Goal: Task Accomplishment & Management: Manage account settings

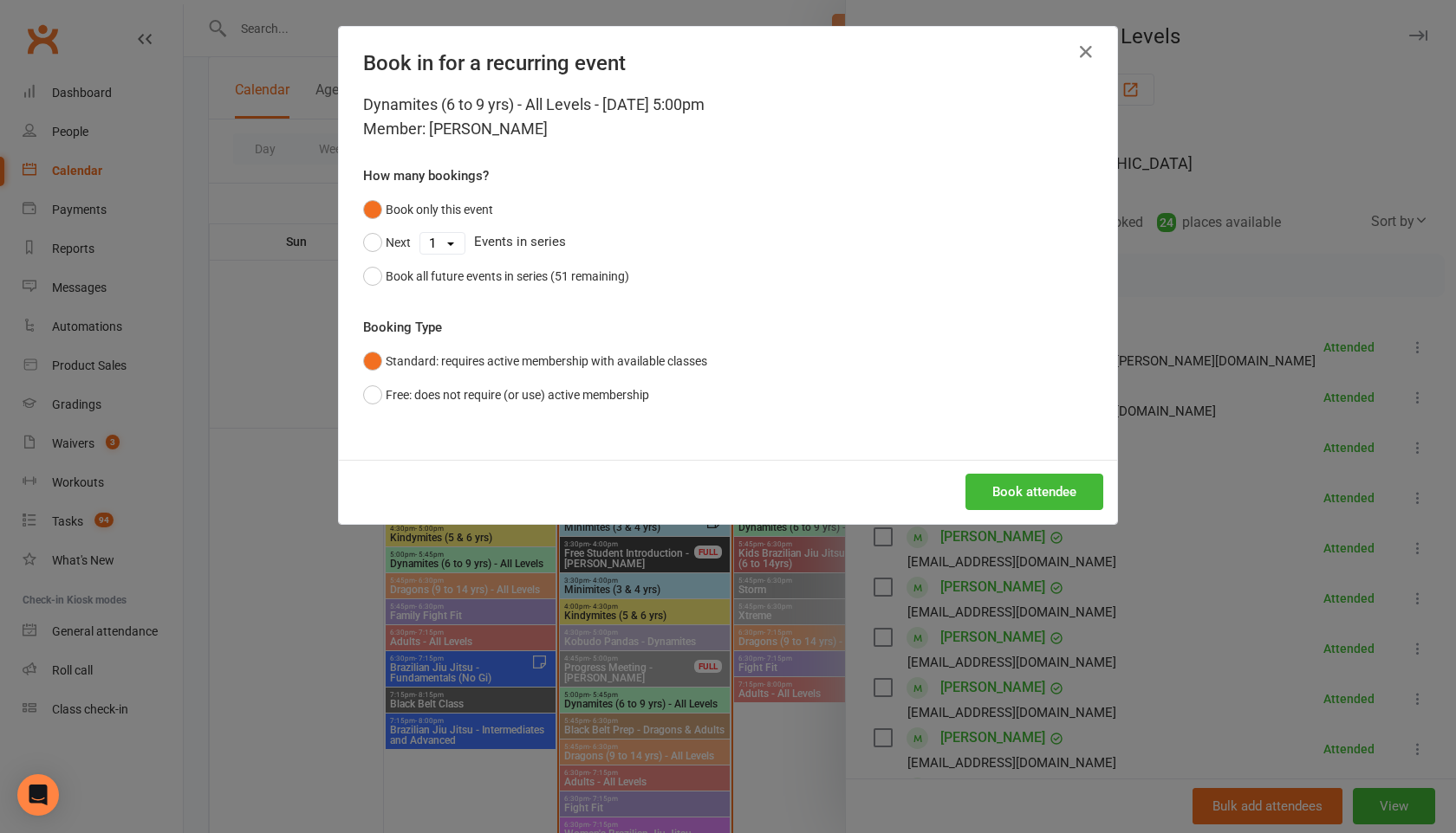
scroll to position [624, 0]
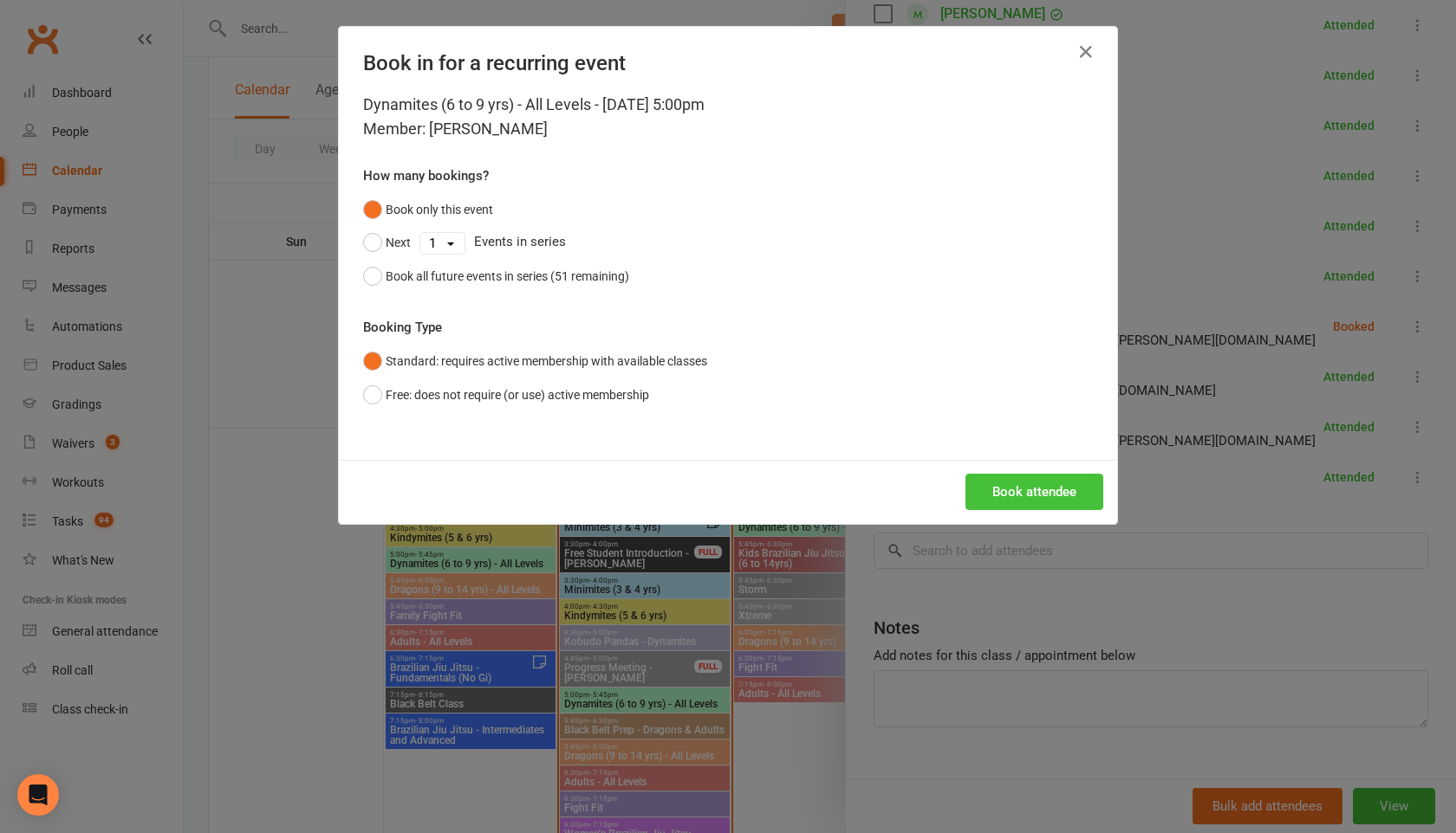
click at [1003, 500] on button "Book attendee" at bounding box center [1035, 492] width 138 height 37
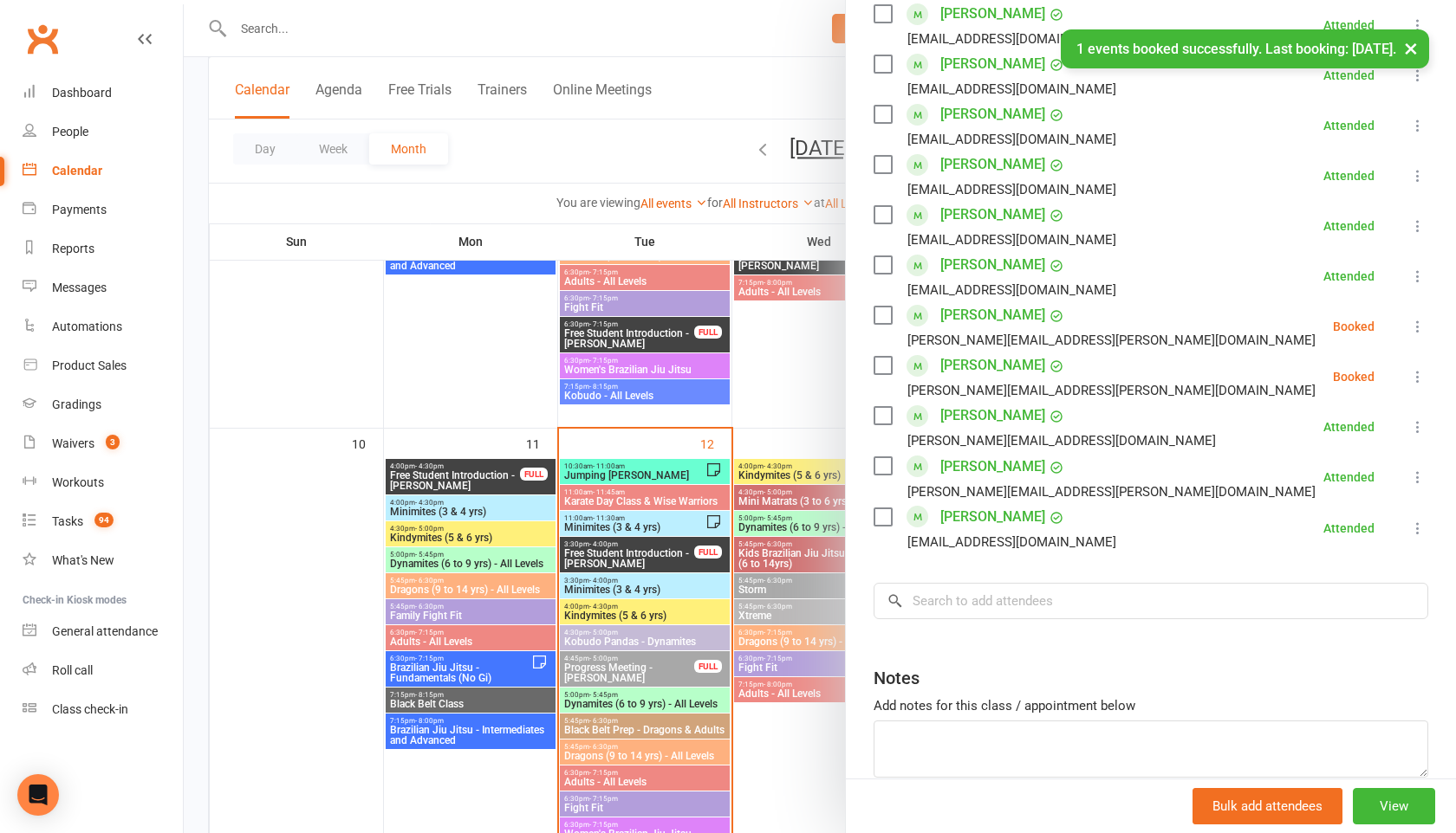
click at [1417, 379] on icon at bounding box center [1418, 377] width 18 height 18
click at [1340, 476] on link "Check in" at bounding box center [1334, 480] width 187 height 35
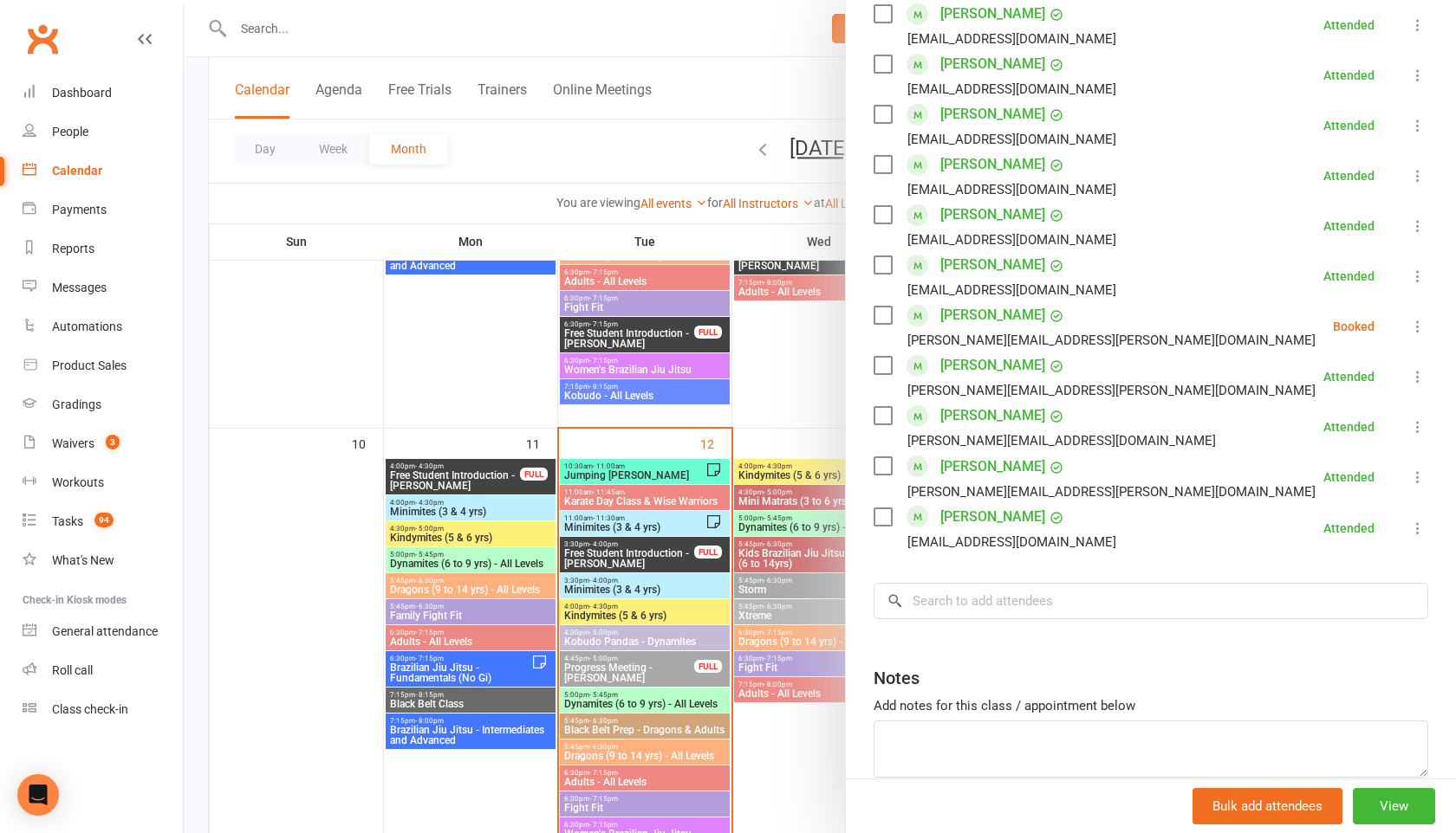
click at [1418, 324] on icon at bounding box center [1418, 327] width 18 height 18
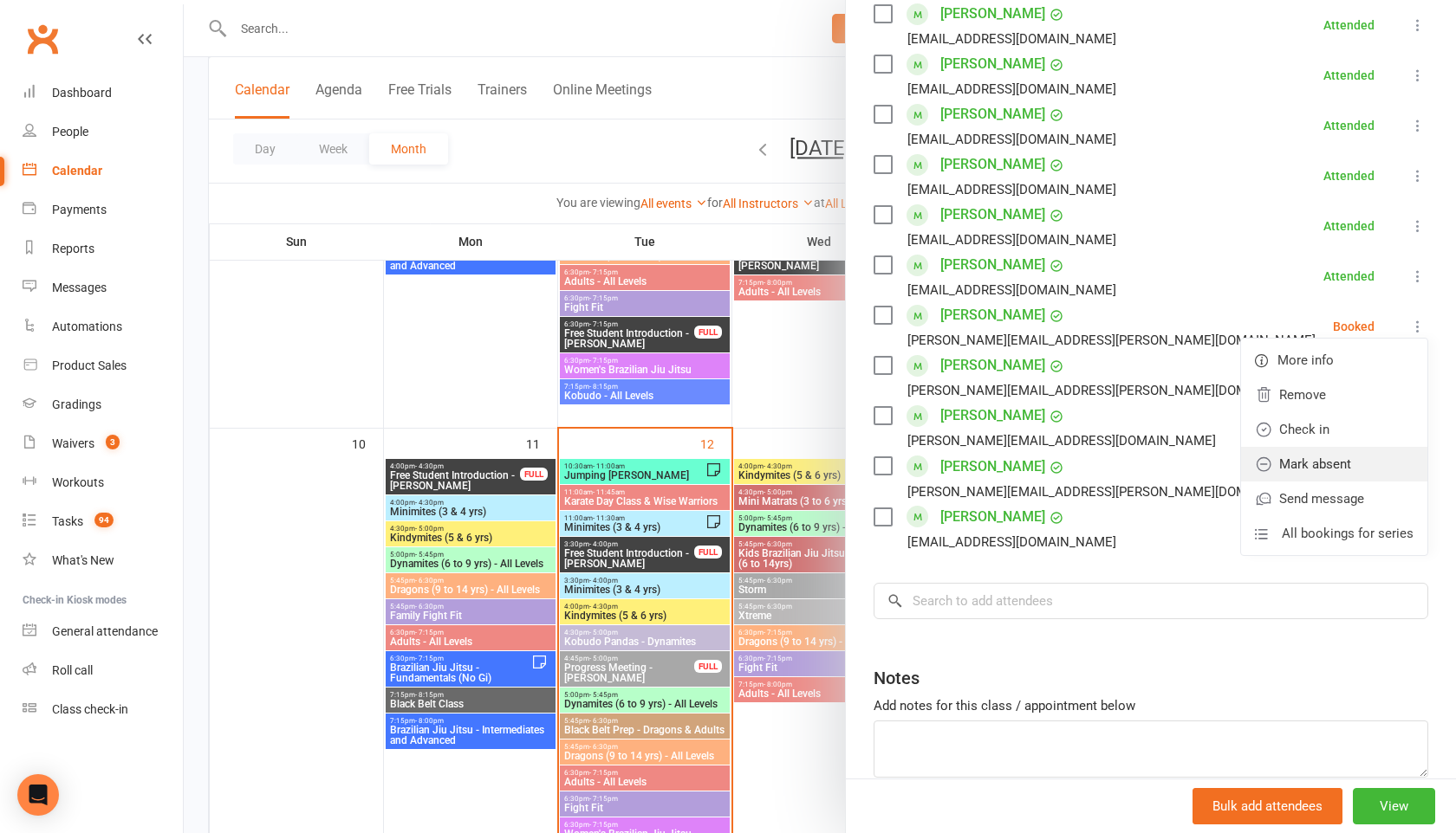
click at [1339, 467] on link "Mark absent" at bounding box center [1334, 464] width 187 height 35
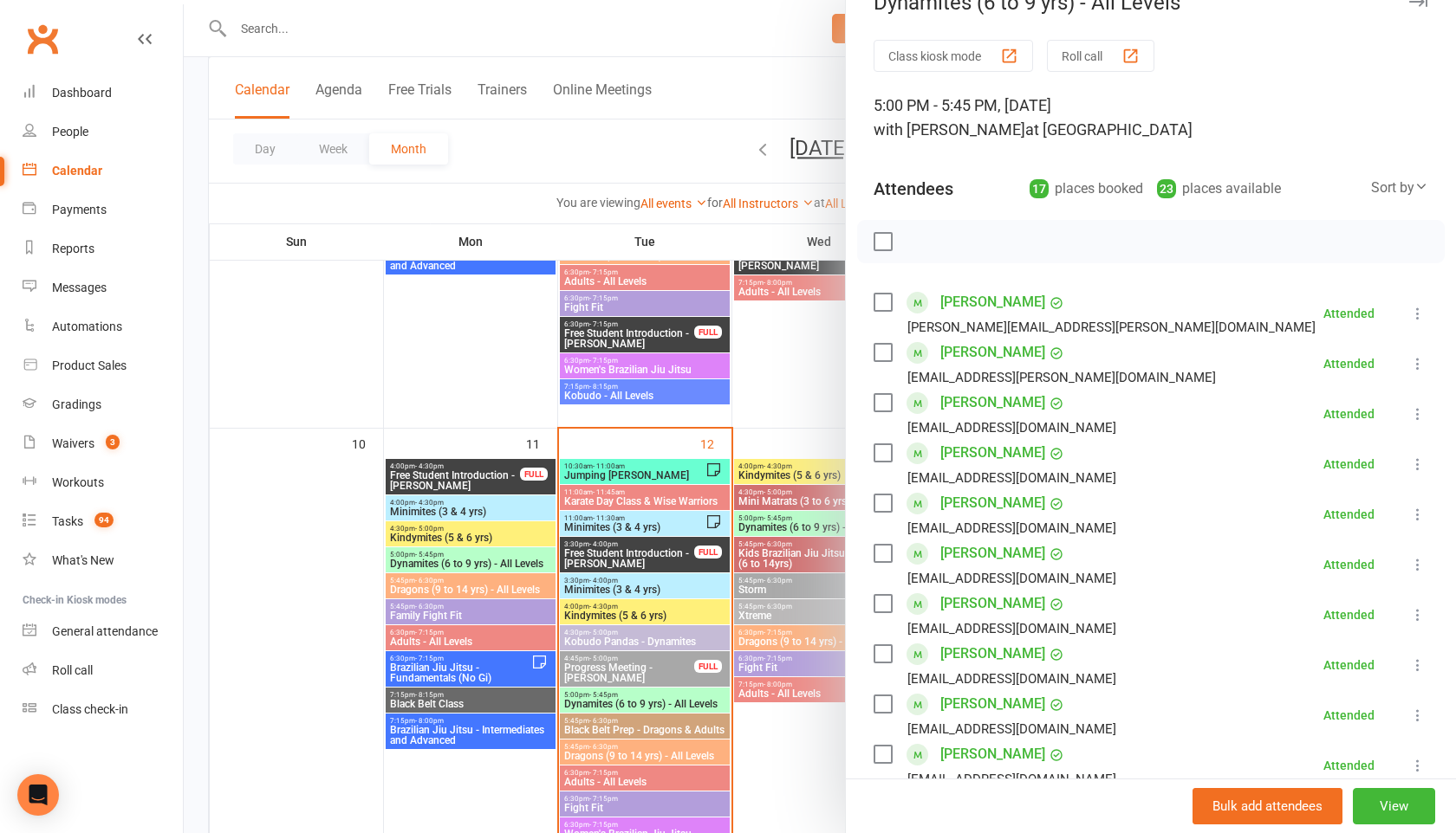
scroll to position [0, 0]
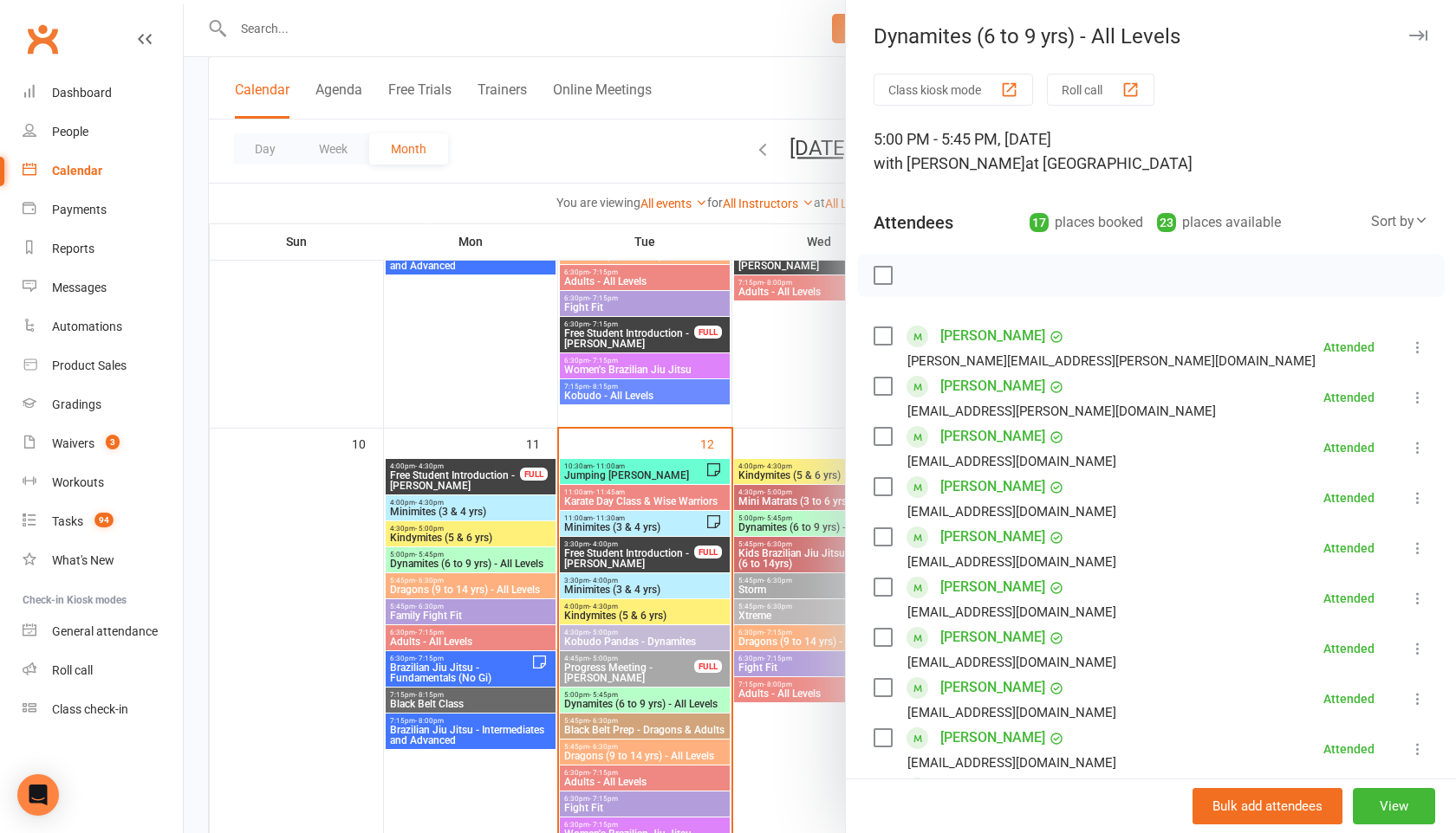
click at [1426, 27] on button "button" at bounding box center [1417, 35] width 21 height 21
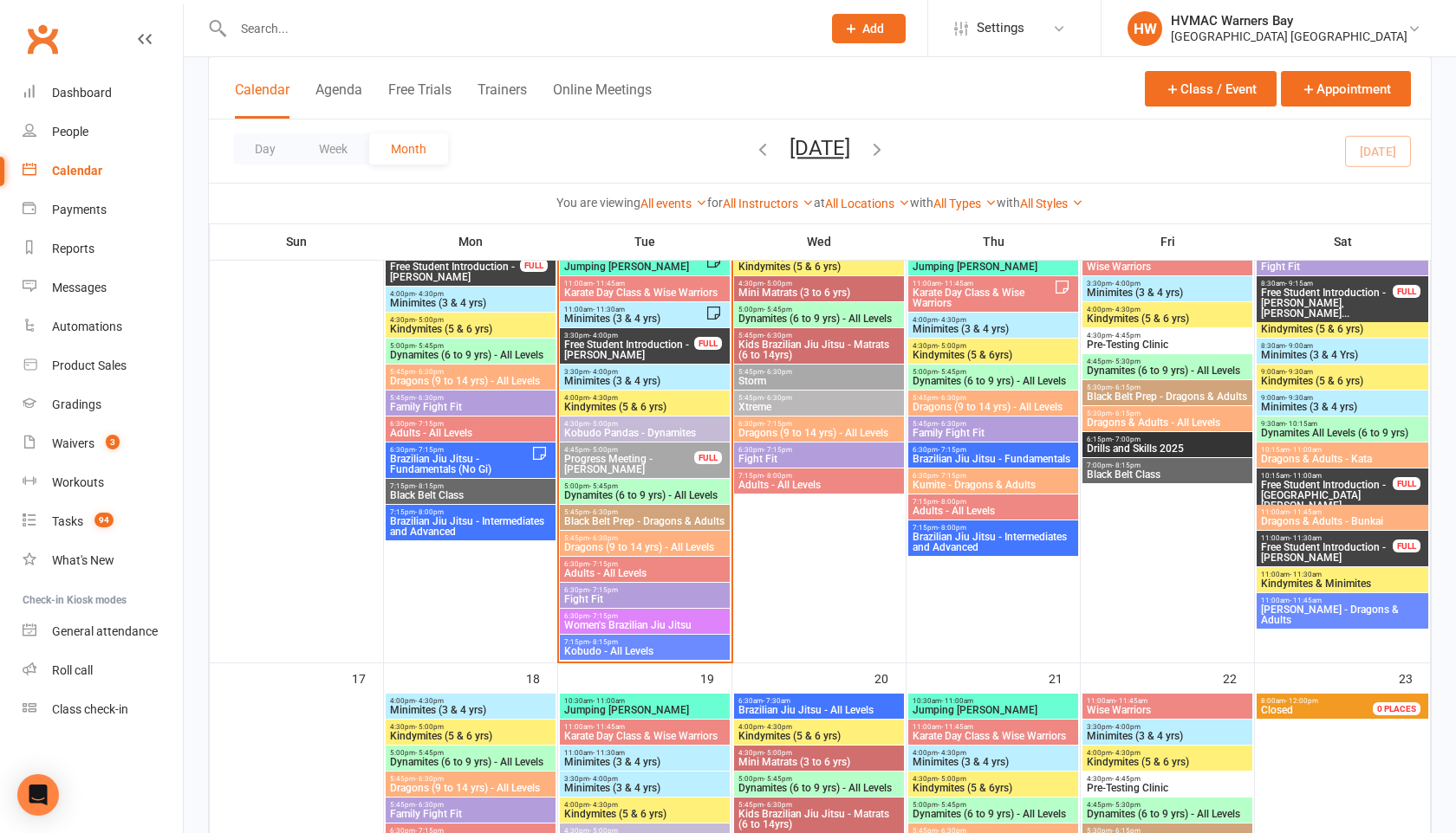
scroll to position [1449, 0]
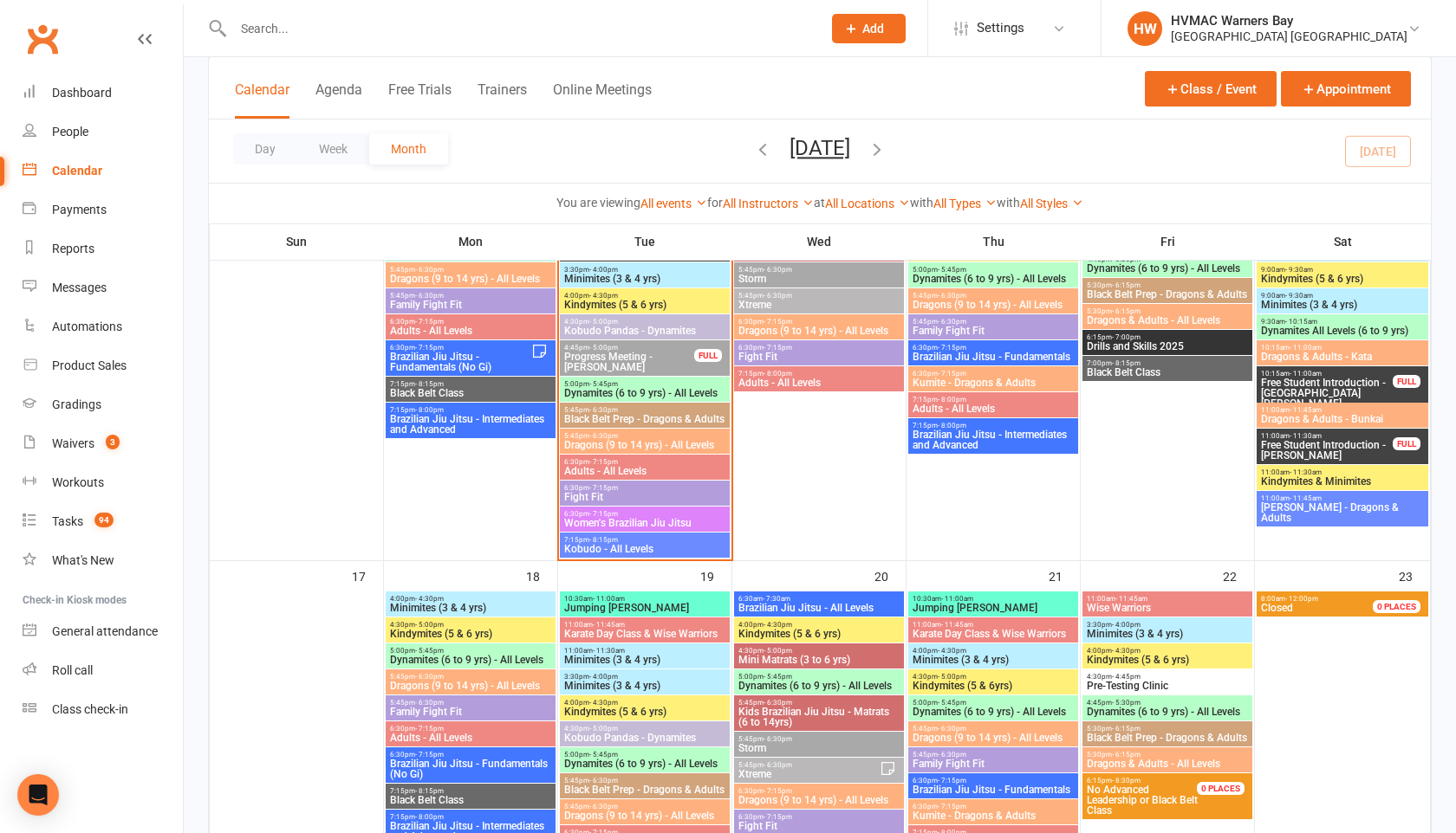
click at [621, 556] on div "7:15pm - 8:15pm Kobudo - All Levels" at bounding box center [645, 545] width 170 height 25
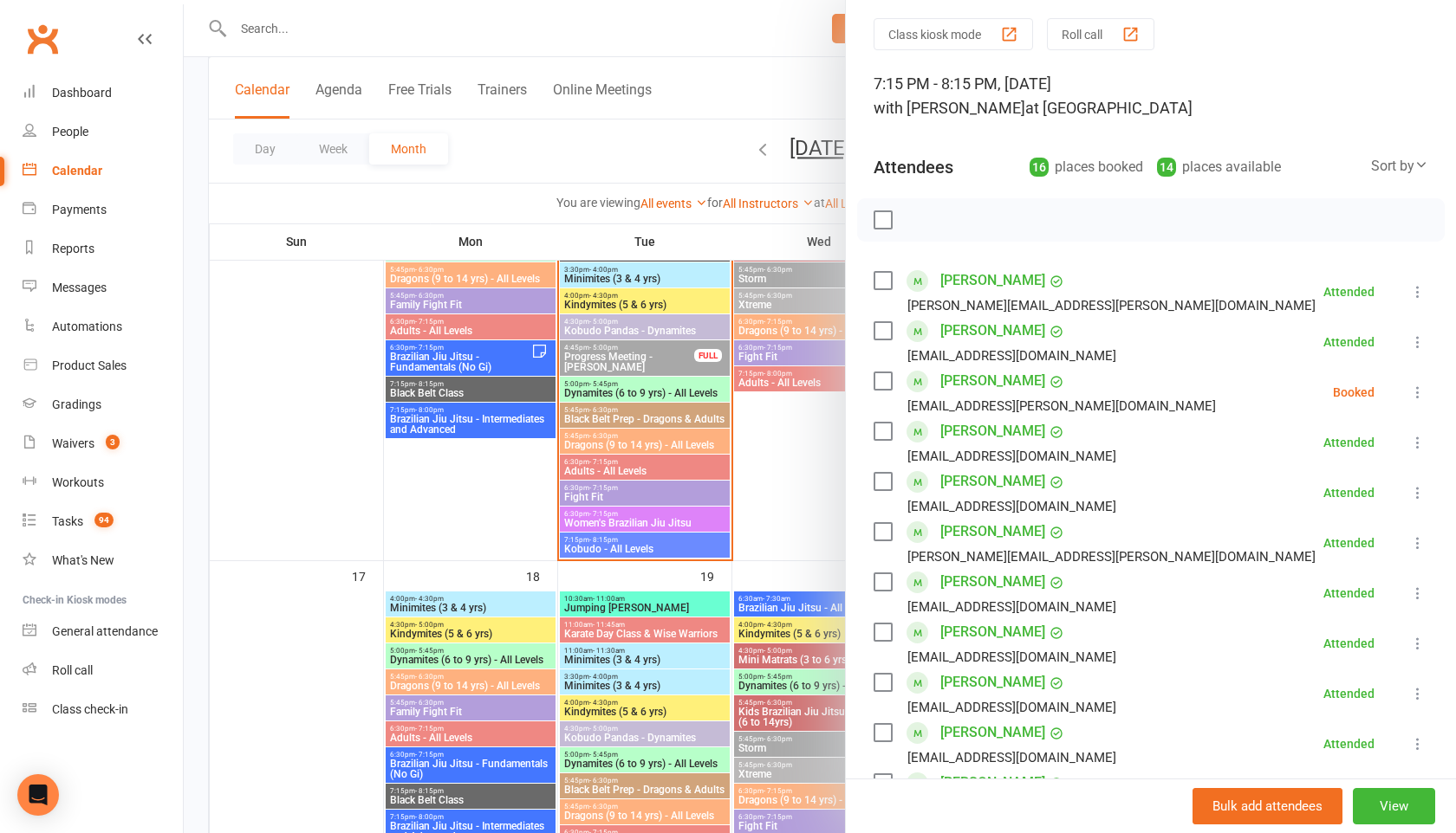
scroll to position [160, 0]
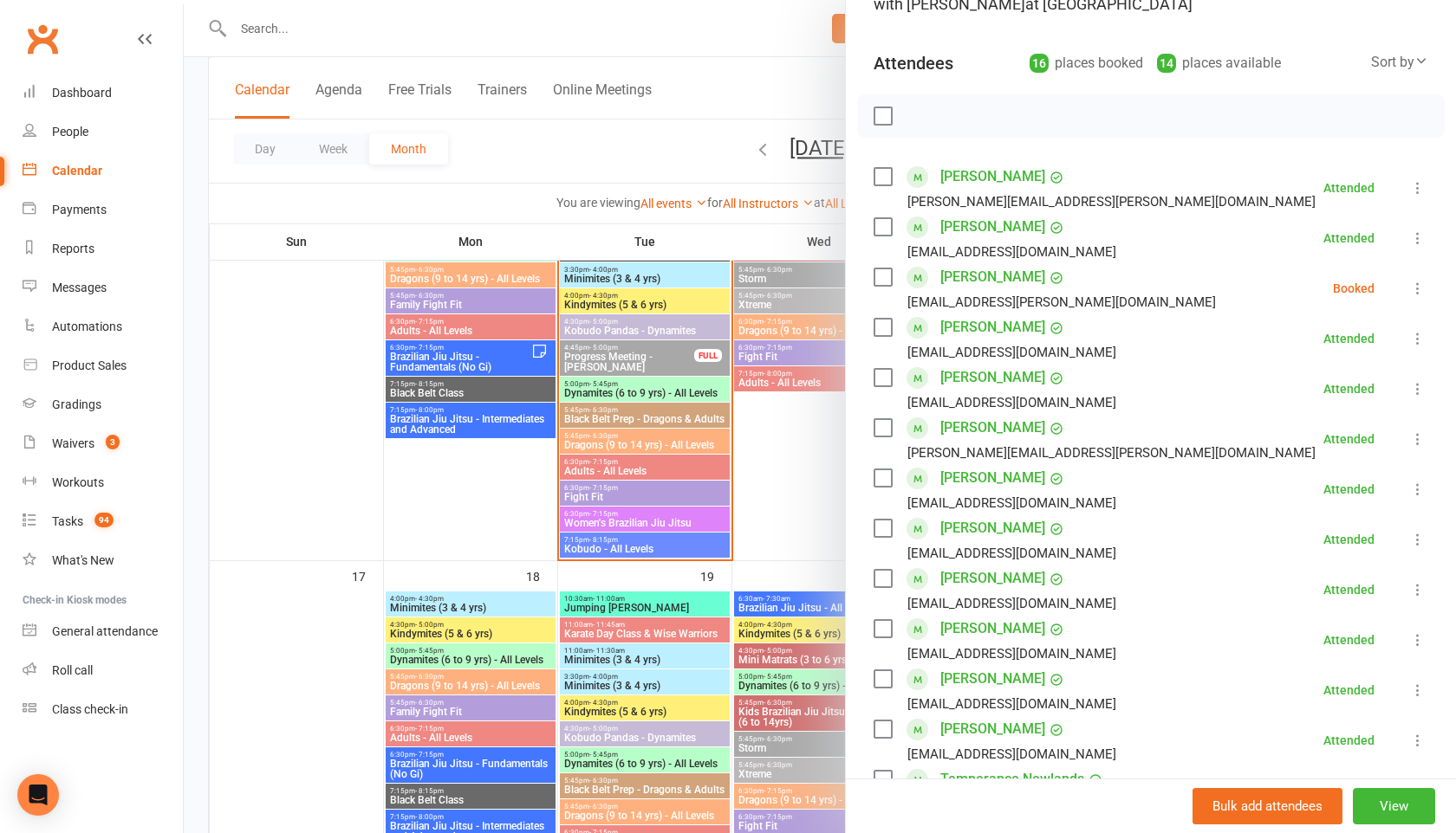
click at [1417, 288] on icon at bounding box center [1418, 289] width 18 height 18
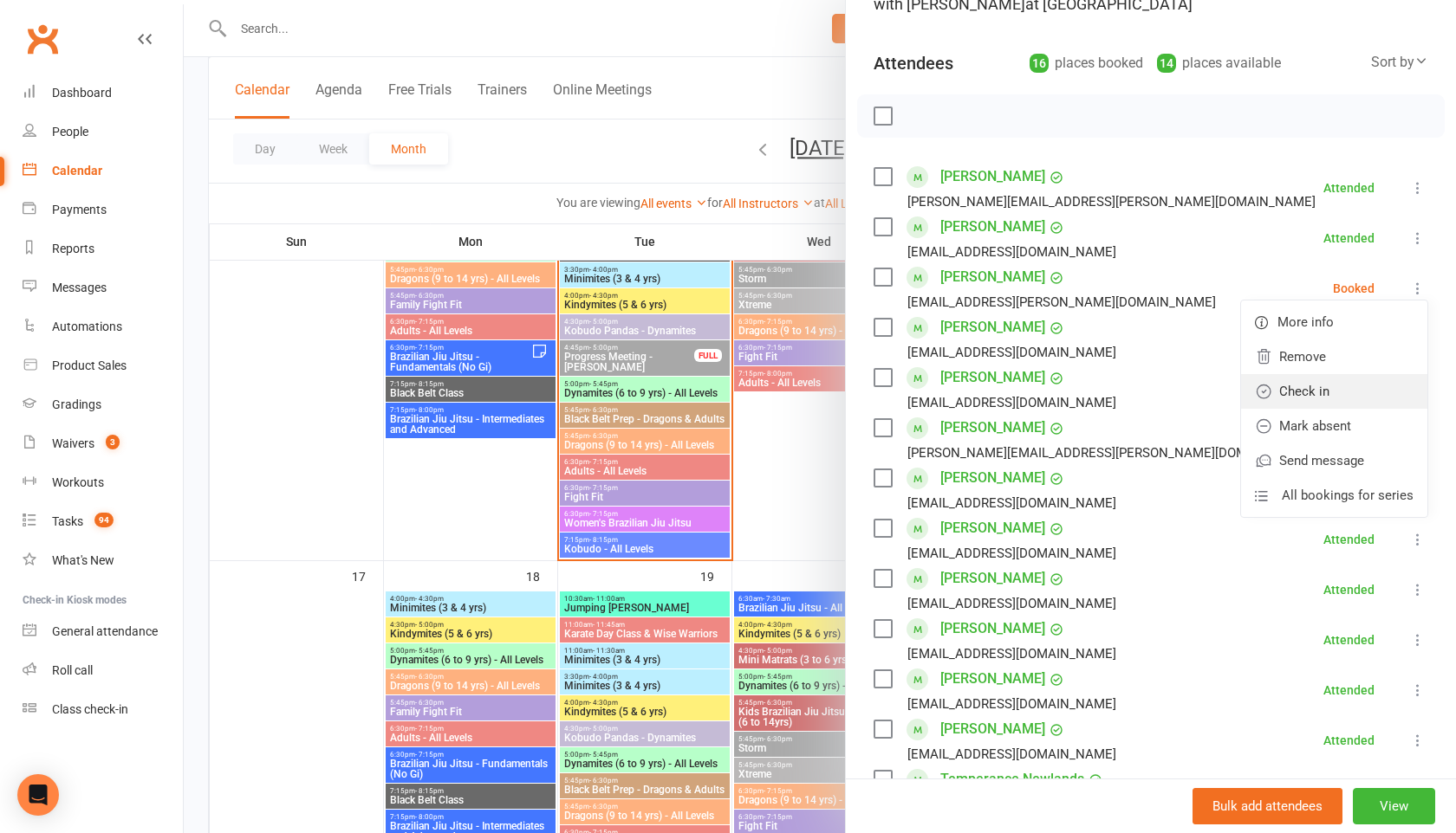
click at [1333, 388] on link "Check in" at bounding box center [1334, 391] width 187 height 35
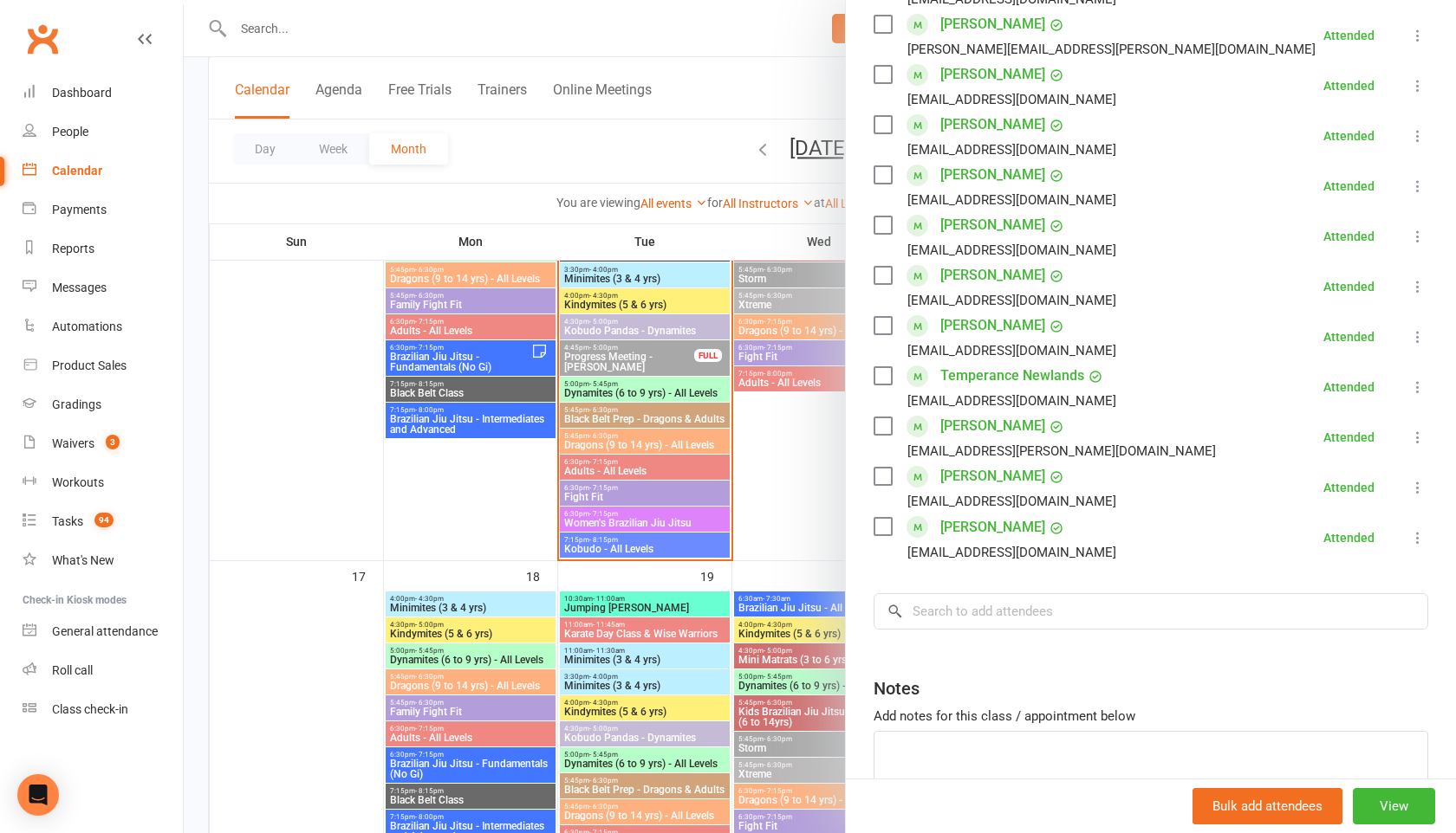
scroll to position [658, 0]
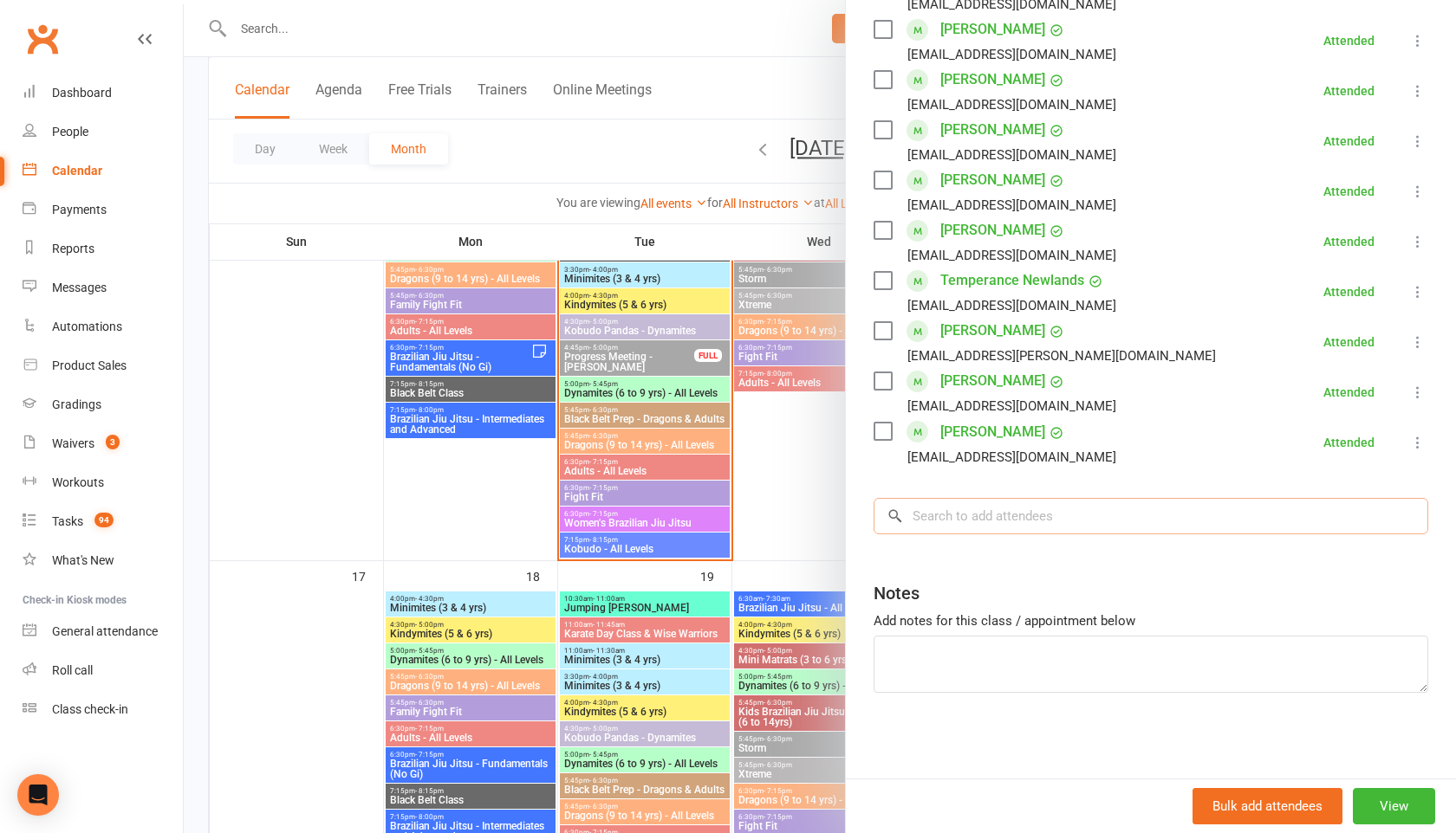
click at [1048, 516] on input "search" at bounding box center [1151, 516] width 555 height 37
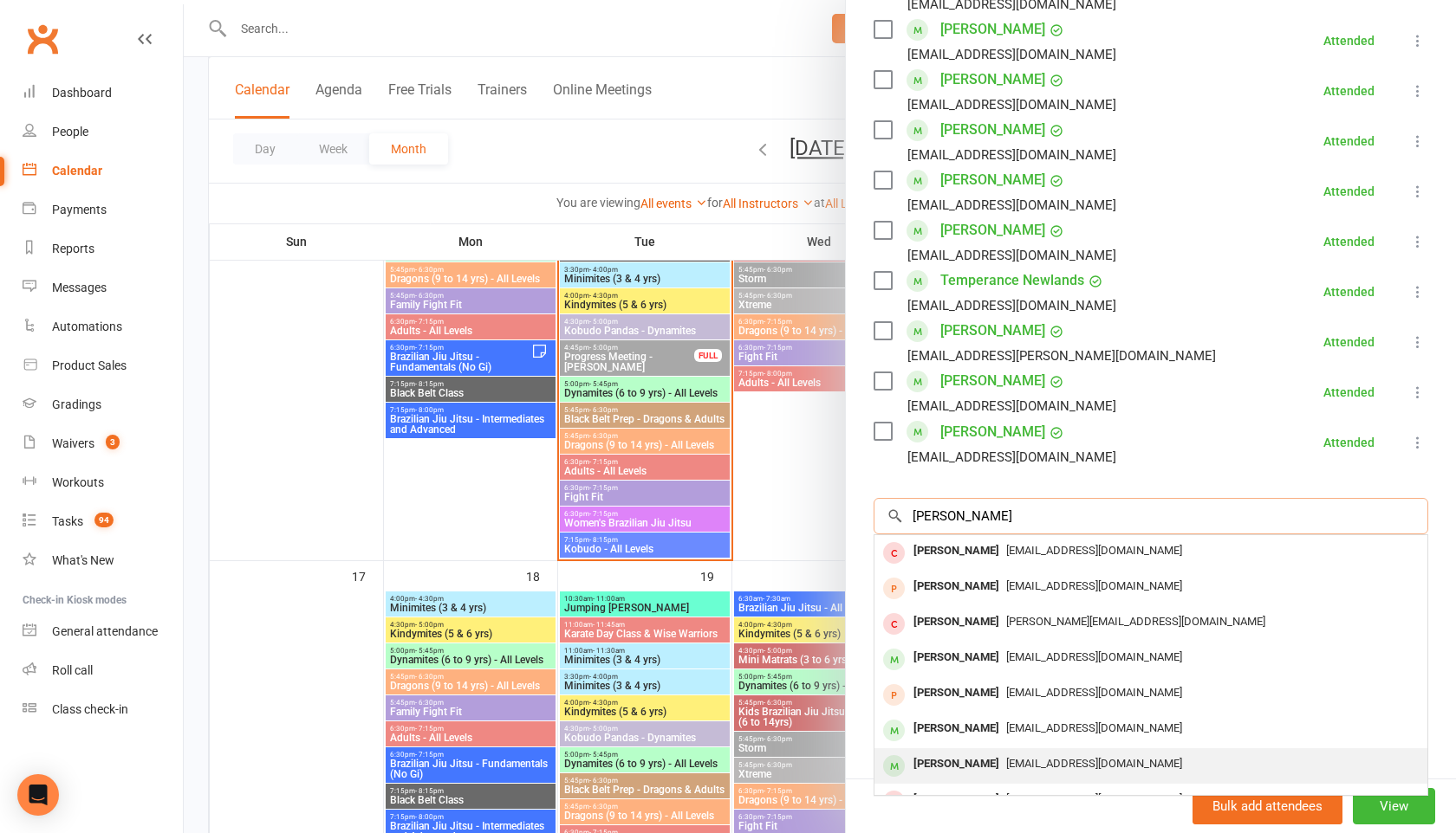
type input "[PERSON_NAME]"
click at [1008, 762] on span "[EMAIL_ADDRESS][DOMAIN_NAME]" at bounding box center [1094, 763] width 176 height 13
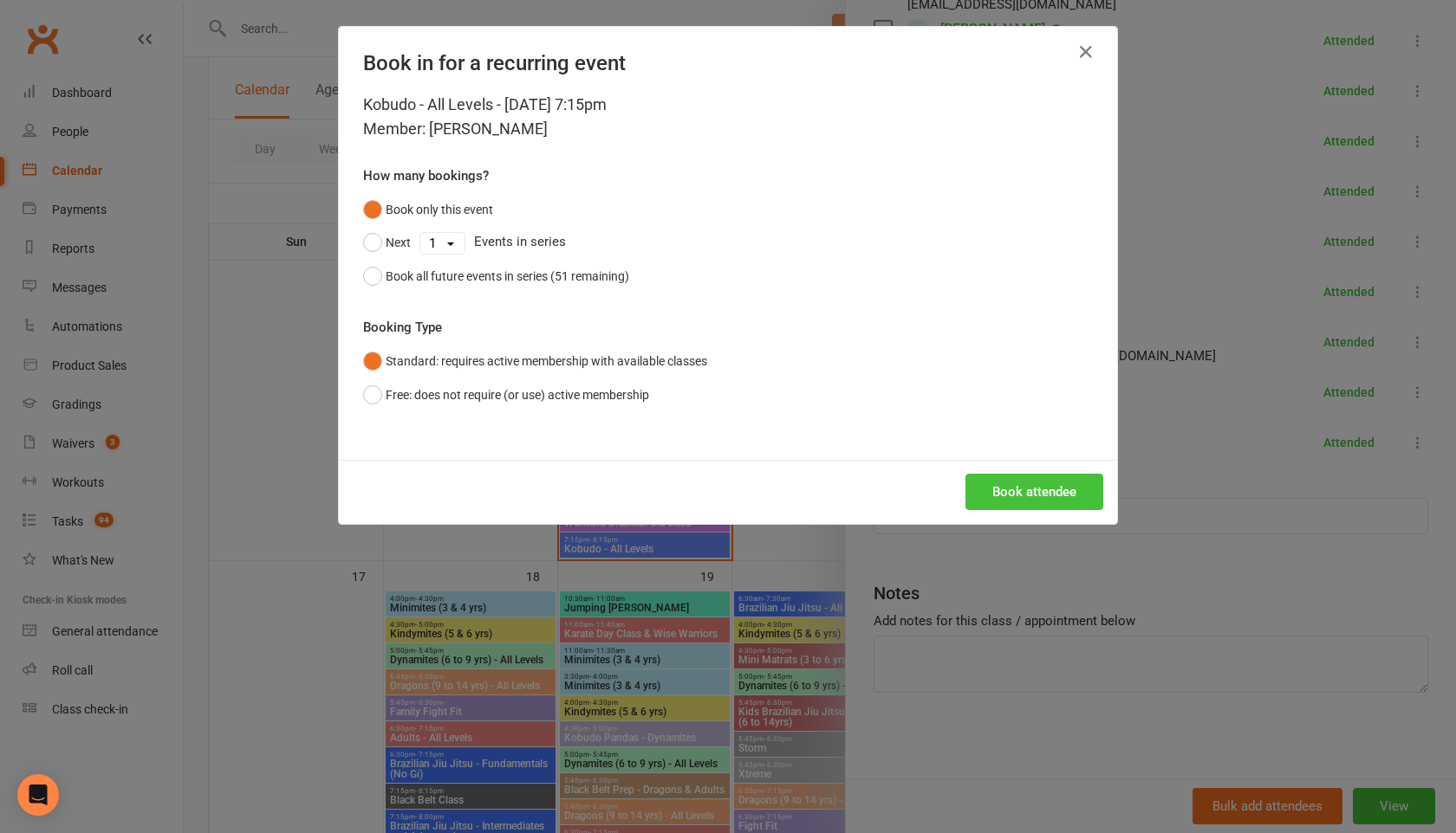
click at [996, 480] on button "Book attendee" at bounding box center [1035, 492] width 138 height 37
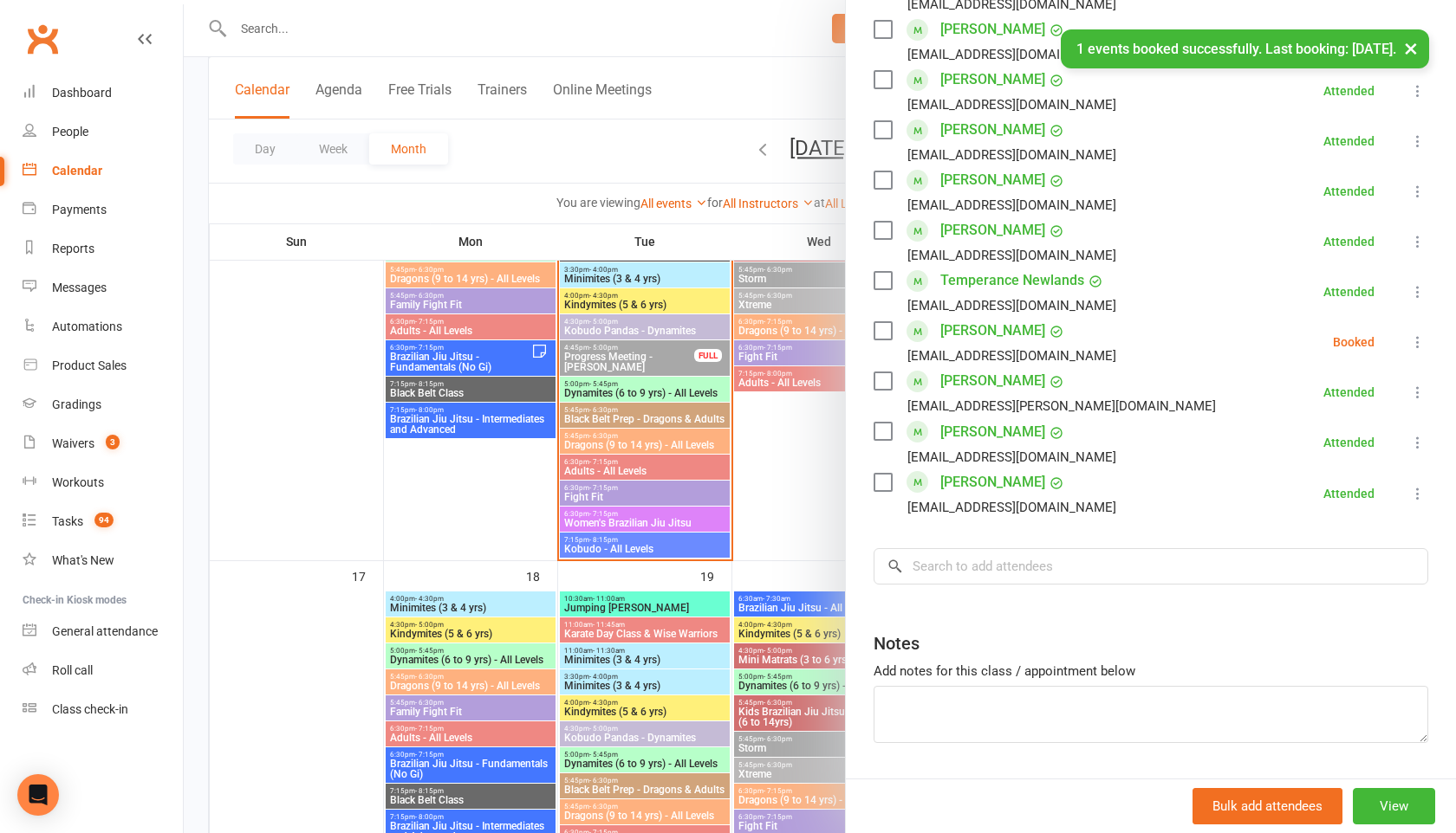
click at [1420, 343] on icon at bounding box center [1418, 342] width 18 height 18
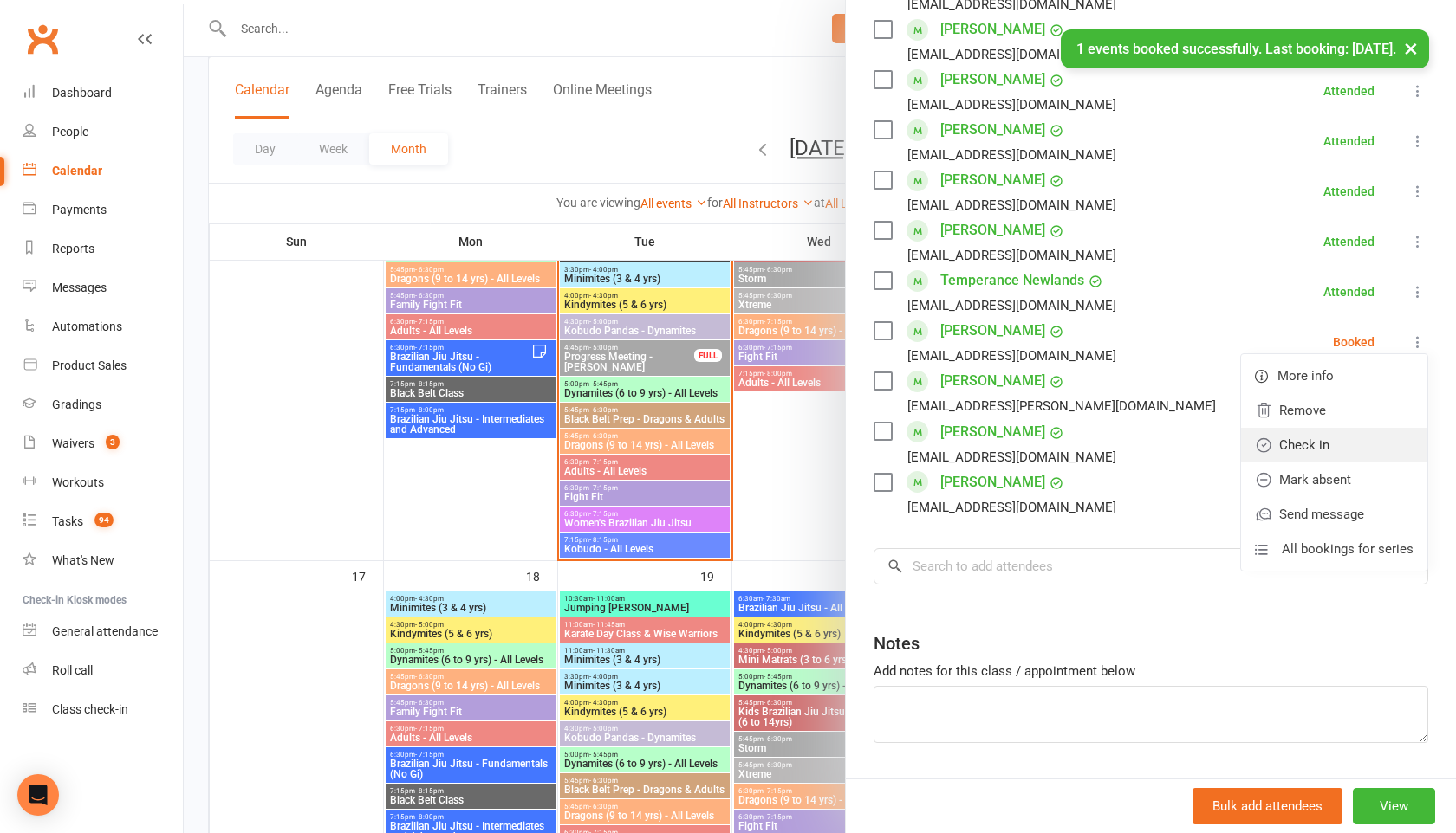
click at [1342, 445] on link "Check in" at bounding box center [1334, 445] width 187 height 35
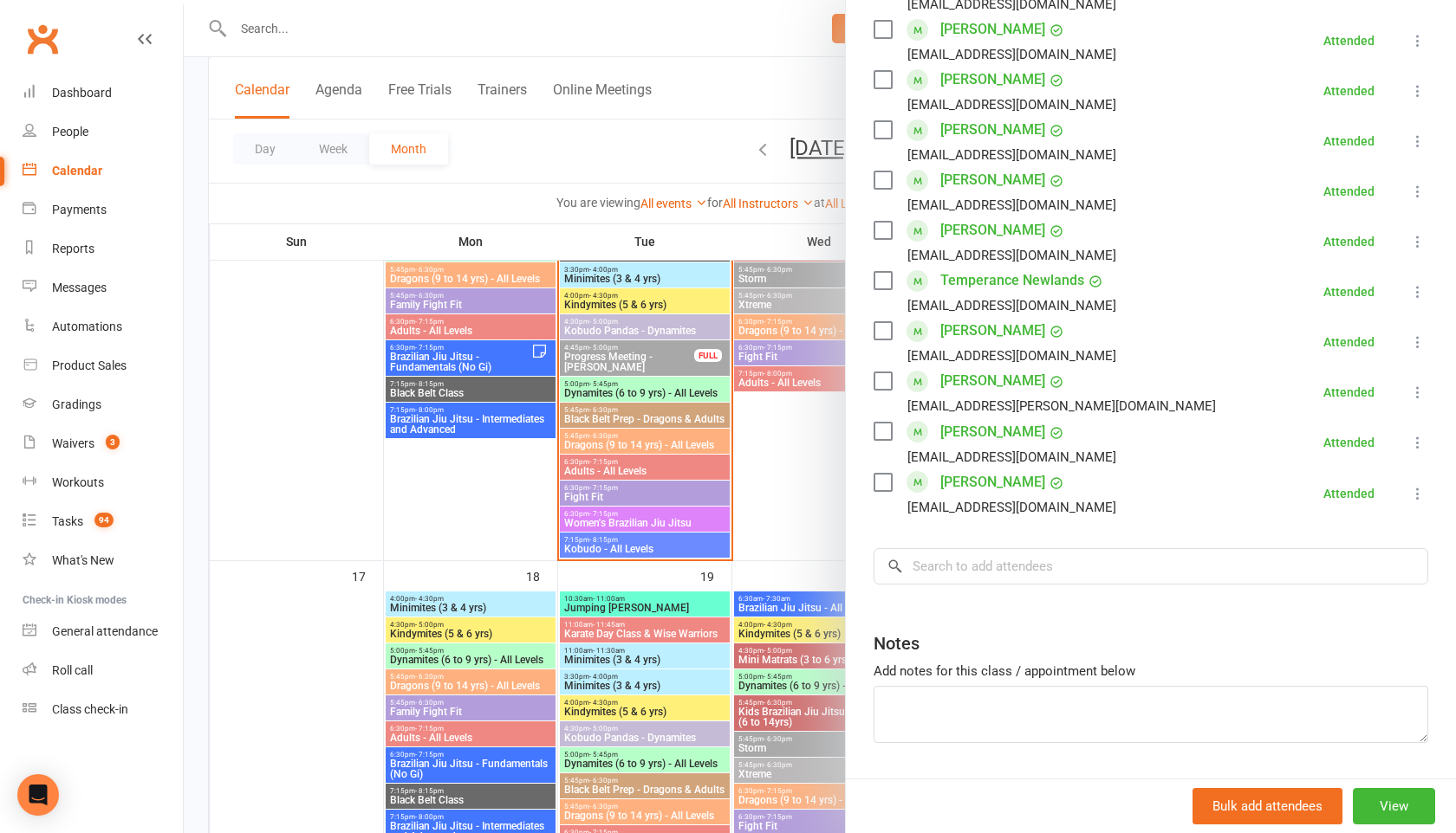
click at [661, 521] on div at bounding box center [819, 416] width 1272 height 833
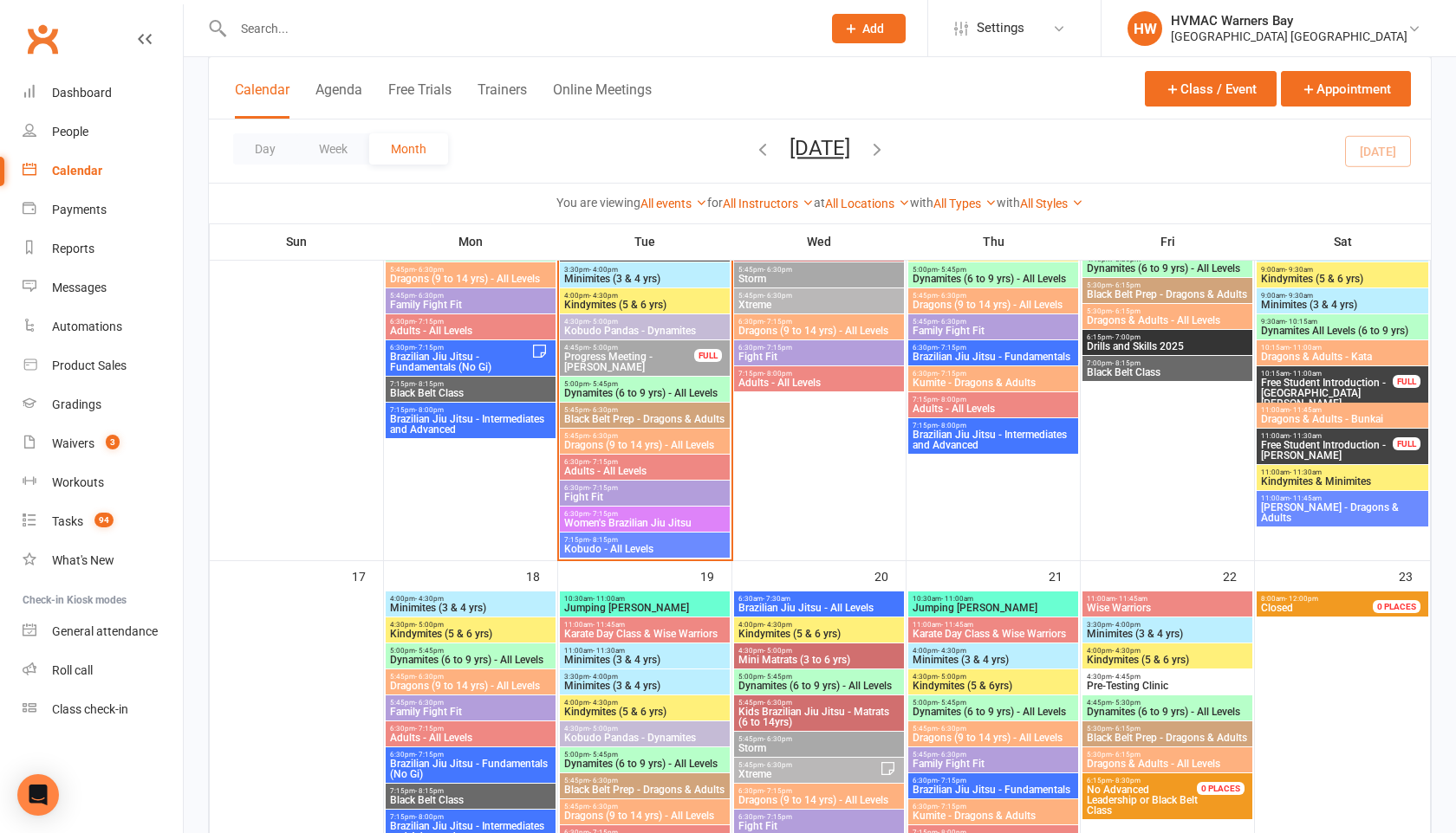
click at [661, 521] on span "Women's Brazilian Jiu Jitsu" at bounding box center [645, 523] width 163 height 11
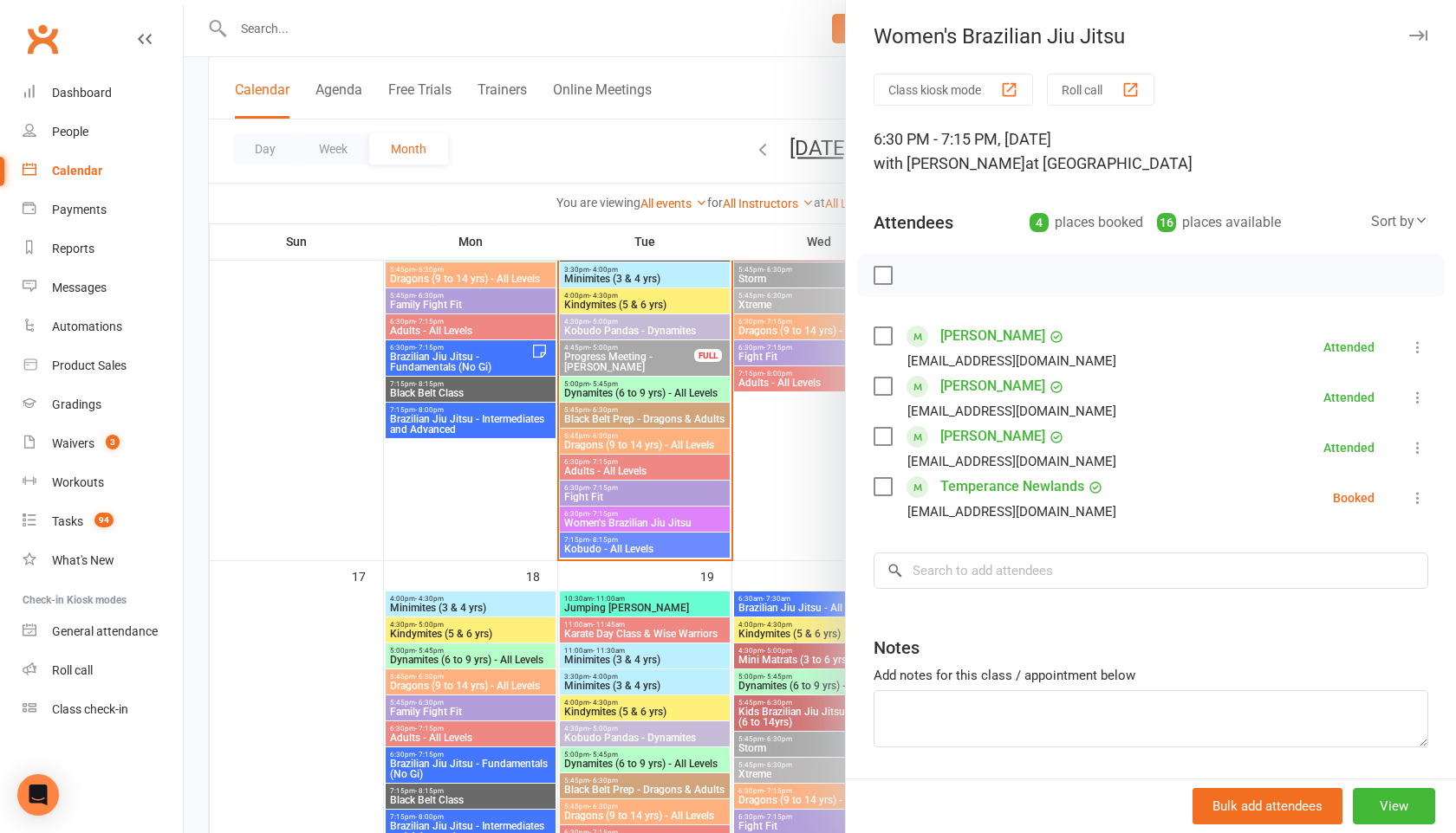
click at [1415, 499] on icon at bounding box center [1418, 498] width 18 height 18
click at [1338, 602] on link "Check in" at bounding box center [1334, 601] width 187 height 35
click at [1417, 35] on icon "button" at bounding box center [1418, 36] width 18 height 11
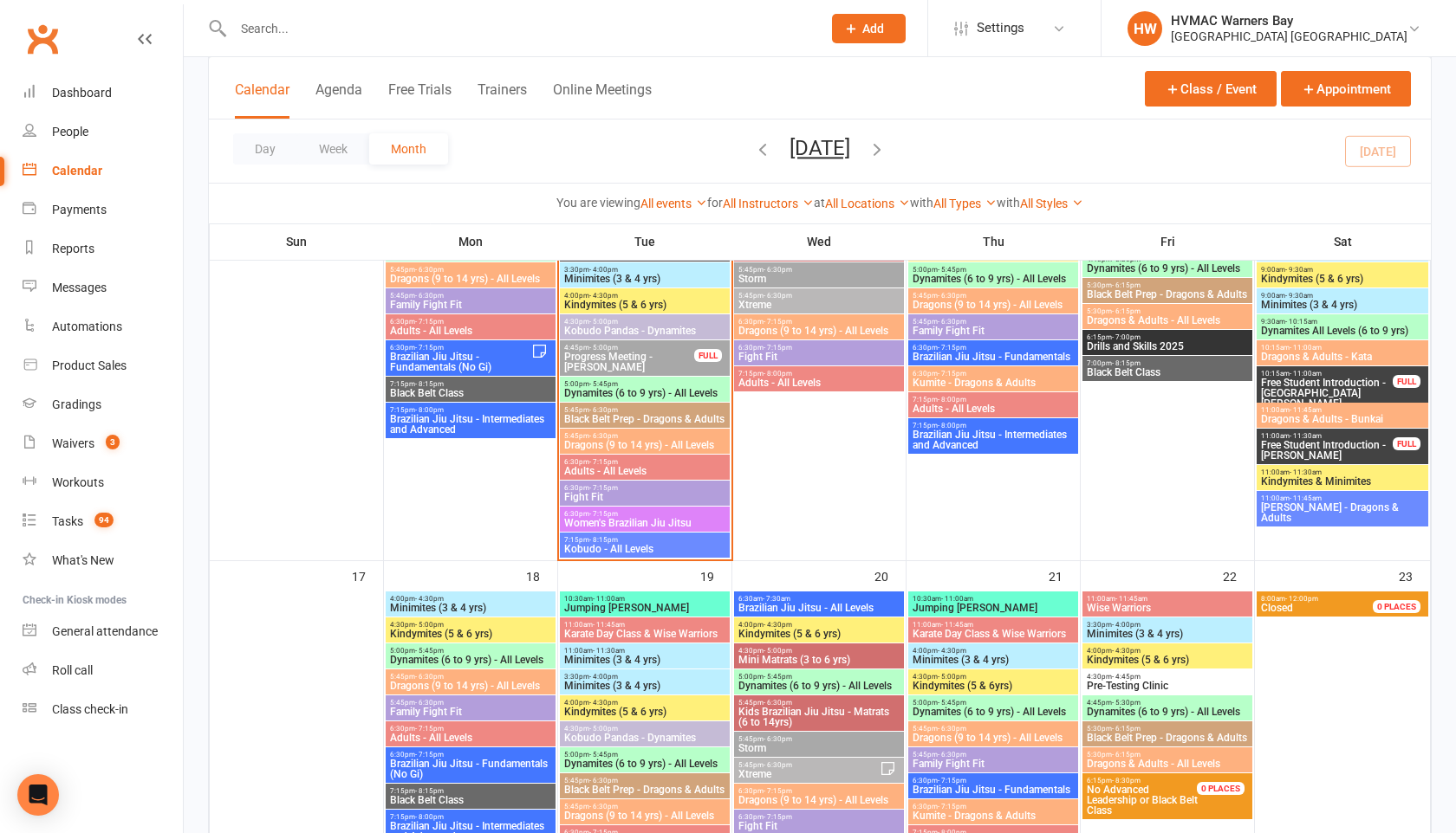
click at [669, 415] on span "Black Belt Prep - Dragons & Adults" at bounding box center [645, 419] width 163 height 11
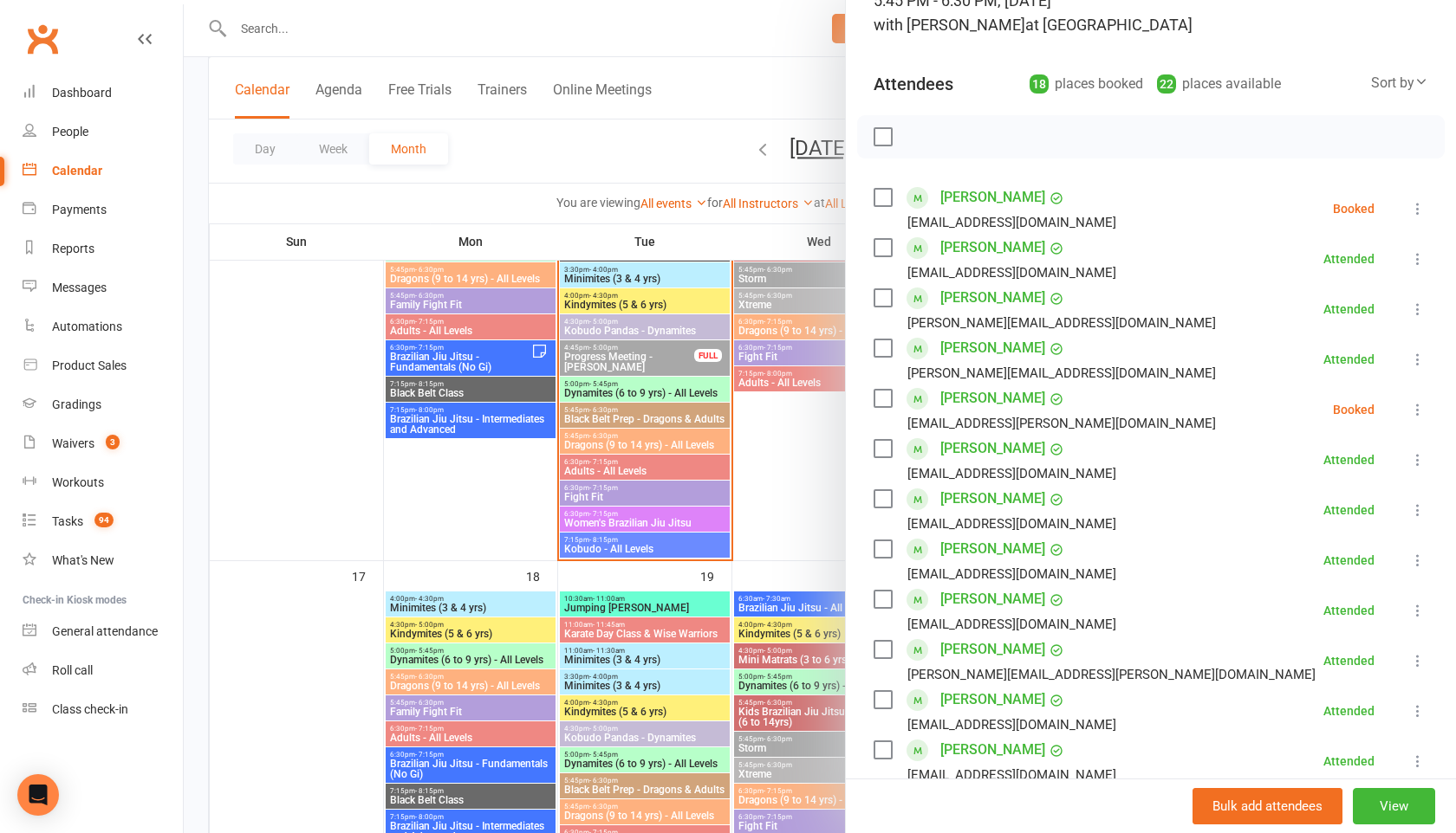
scroll to position [139, 0]
click at [1416, 200] on icon at bounding box center [1418, 208] width 18 height 18
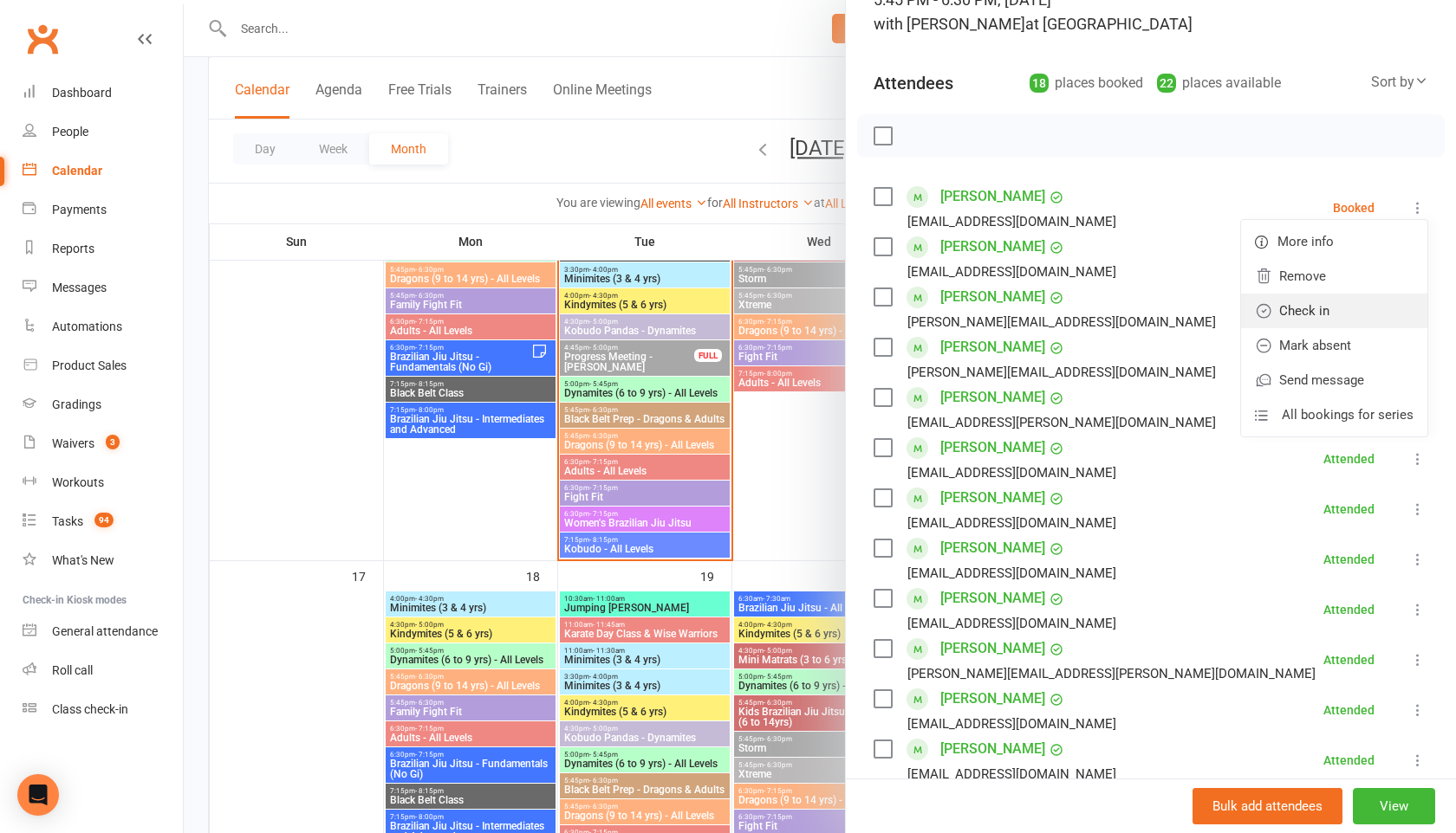
click at [1356, 316] on link "Check in" at bounding box center [1334, 311] width 187 height 35
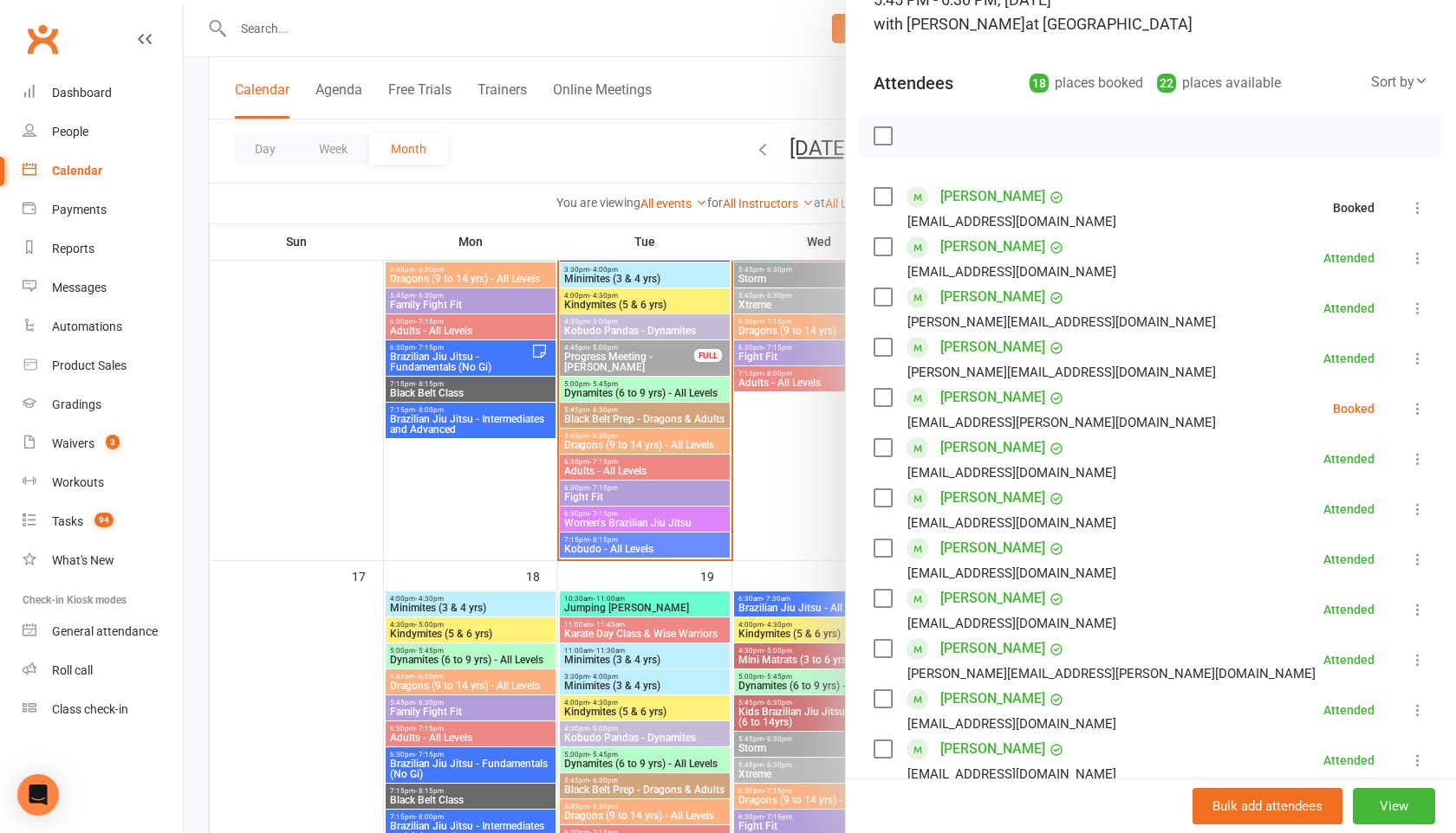
click at [1416, 406] on icon at bounding box center [1418, 410] width 18 height 18
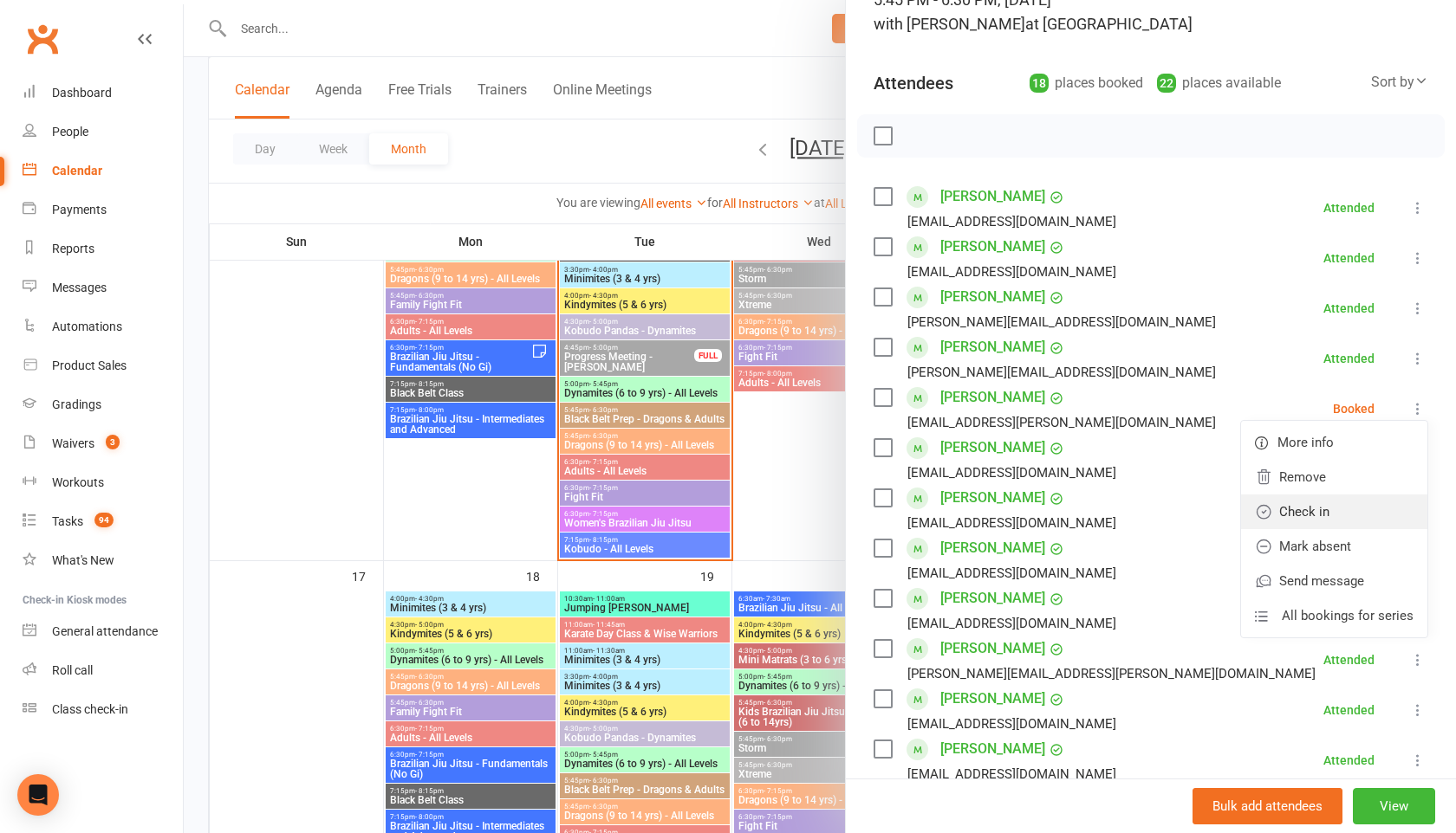
click at [1356, 511] on link "Check in" at bounding box center [1334, 511] width 187 height 35
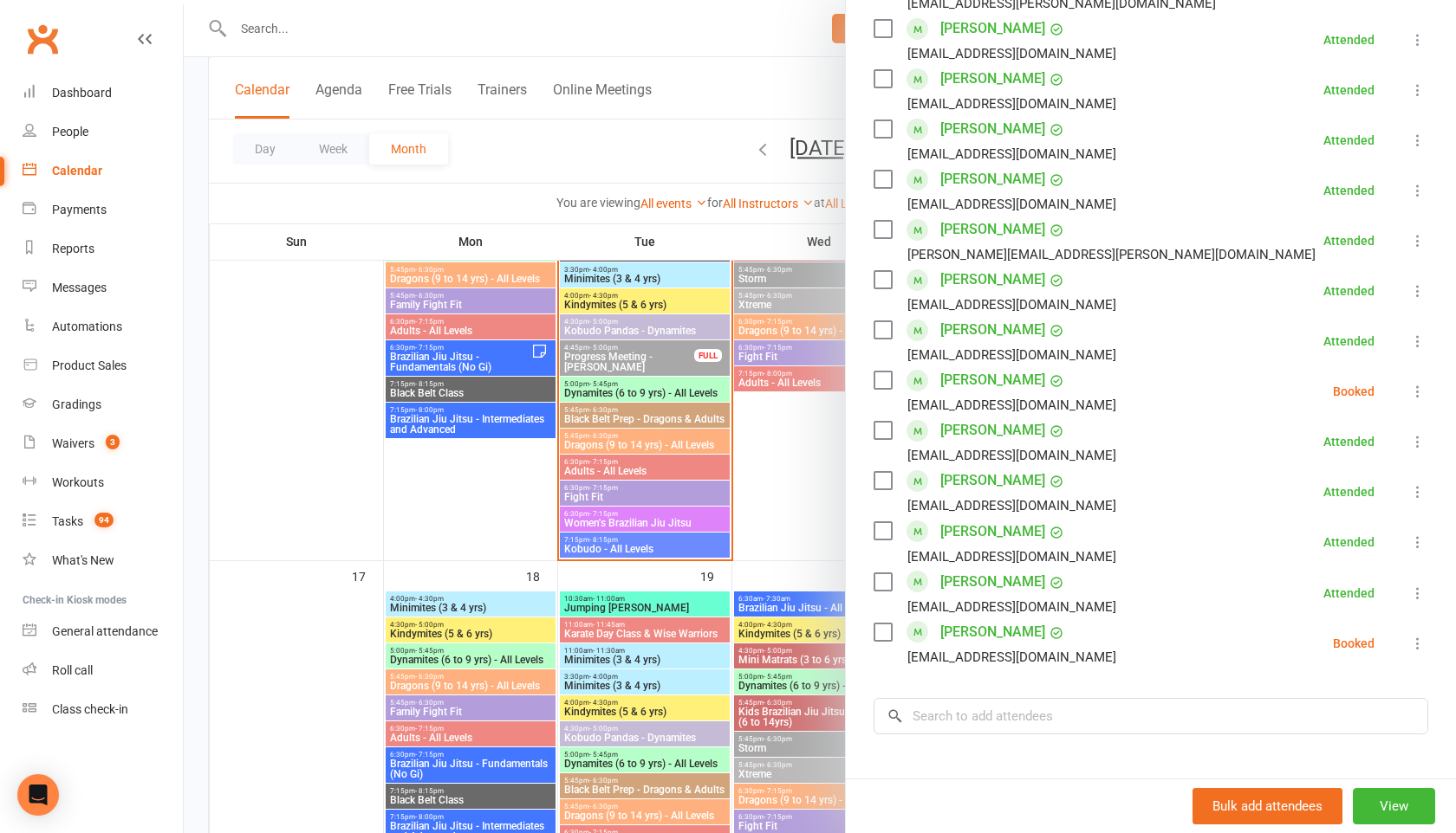
scroll to position [634, 0]
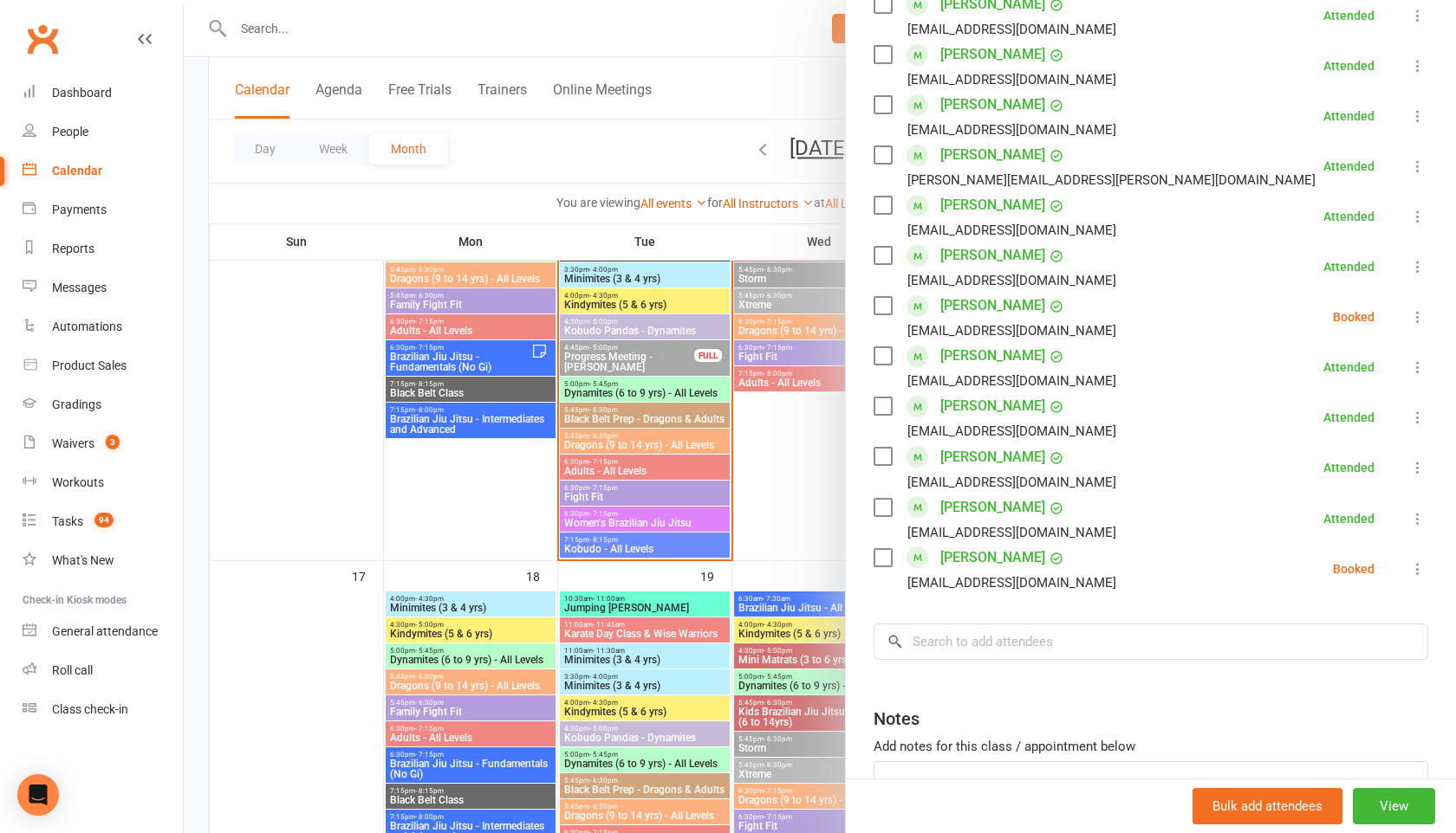
click at [1417, 317] on icon at bounding box center [1418, 317] width 18 height 18
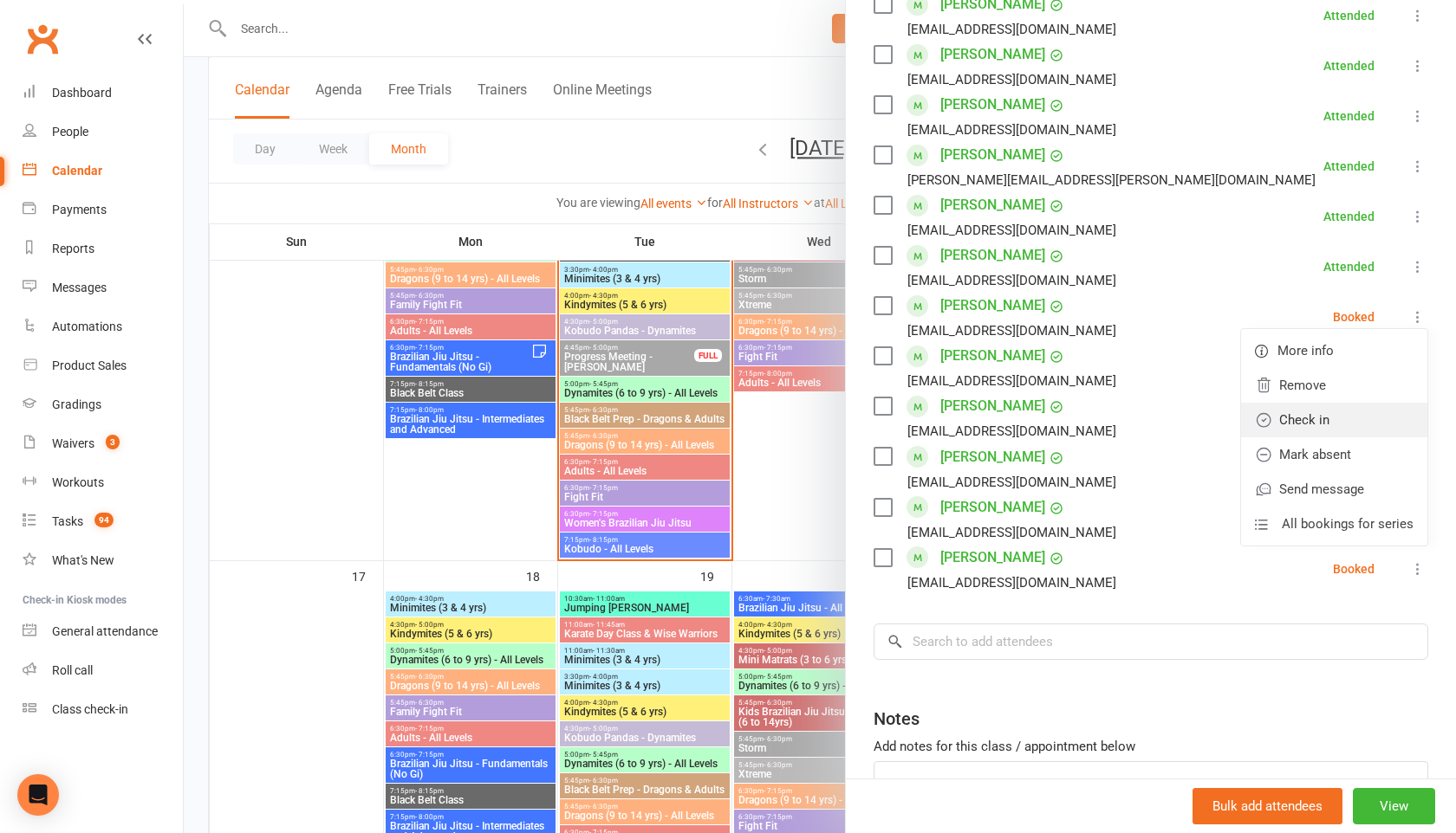
click at [1324, 421] on link "Check in" at bounding box center [1334, 419] width 187 height 35
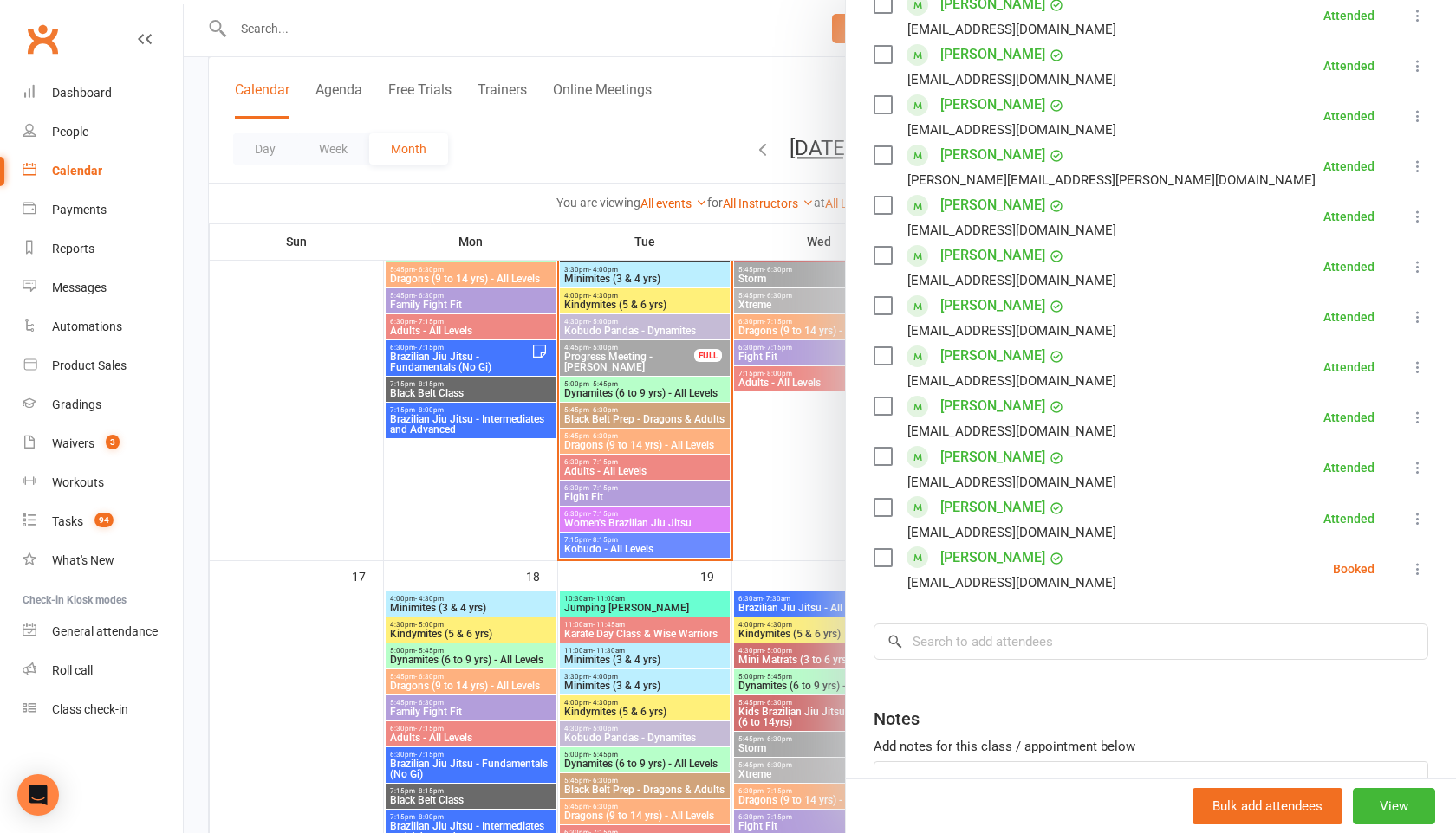
click at [1421, 577] on button at bounding box center [1417, 568] width 21 height 21
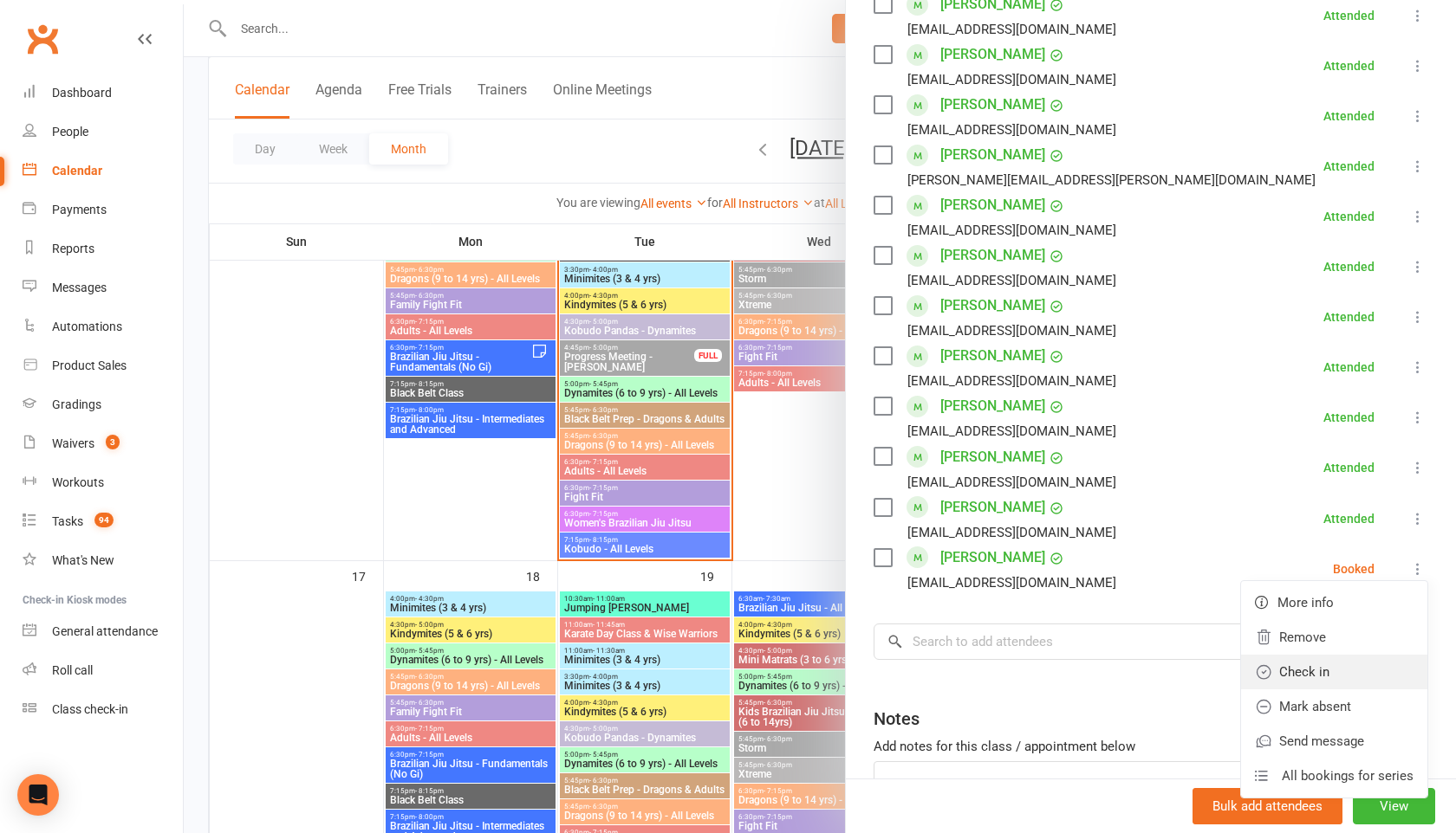
click at [1339, 668] on link "Check in" at bounding box center [1334, 672] width 187 height 35
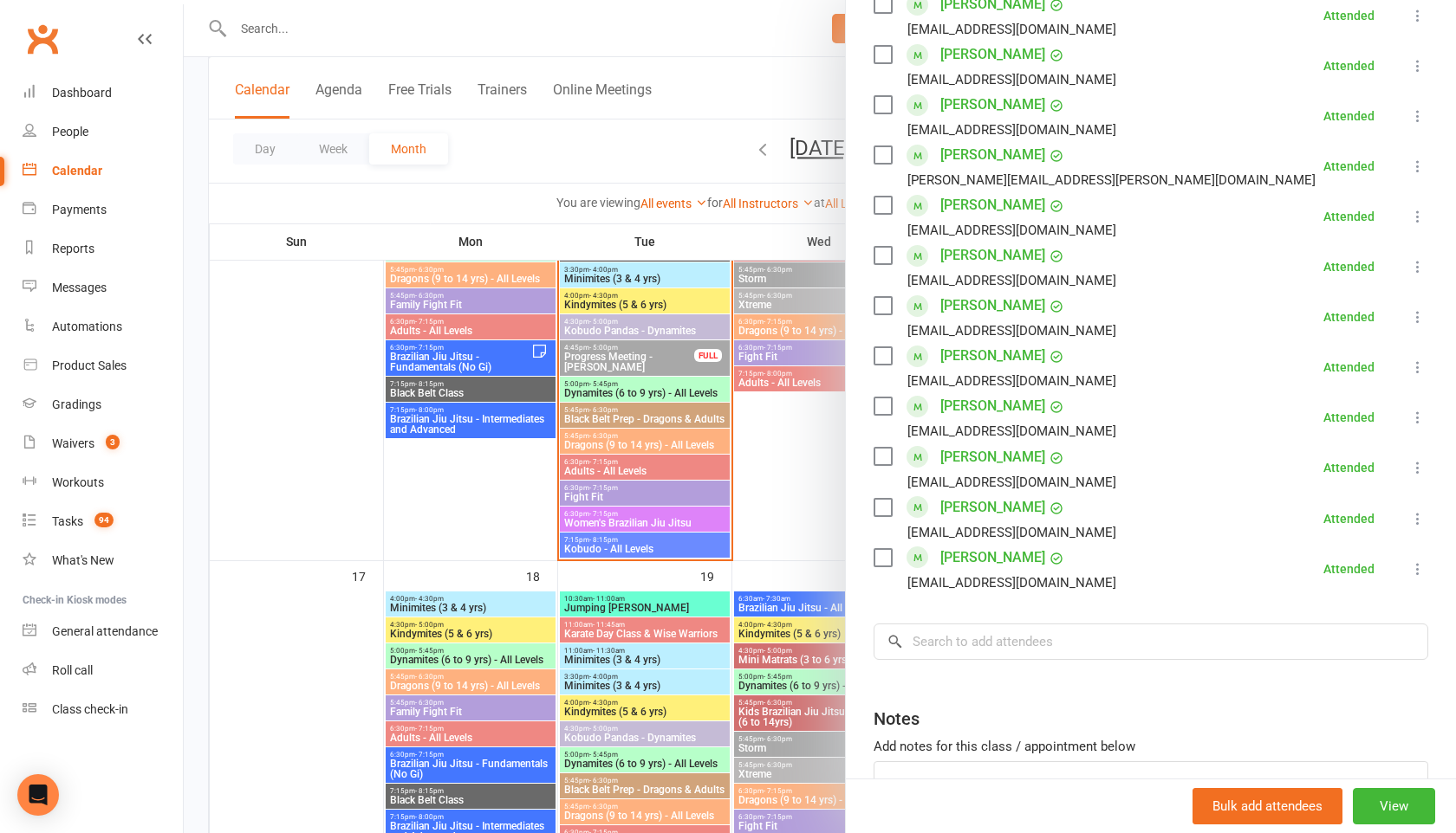
scroll to position [0, 0]
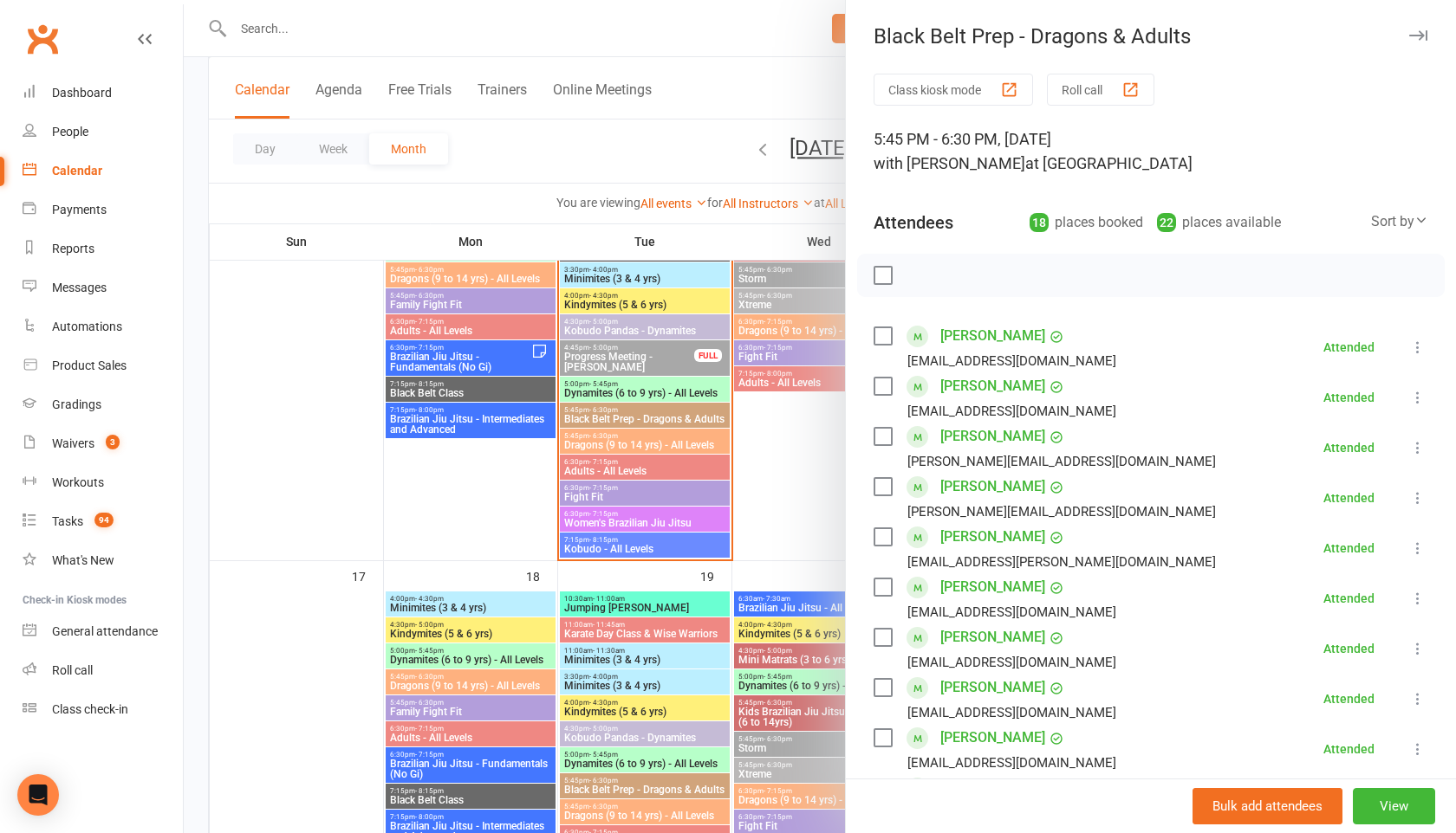
click at [1418, 31] on icon "button" at bounding box center [1418, 36] width 18 height 11
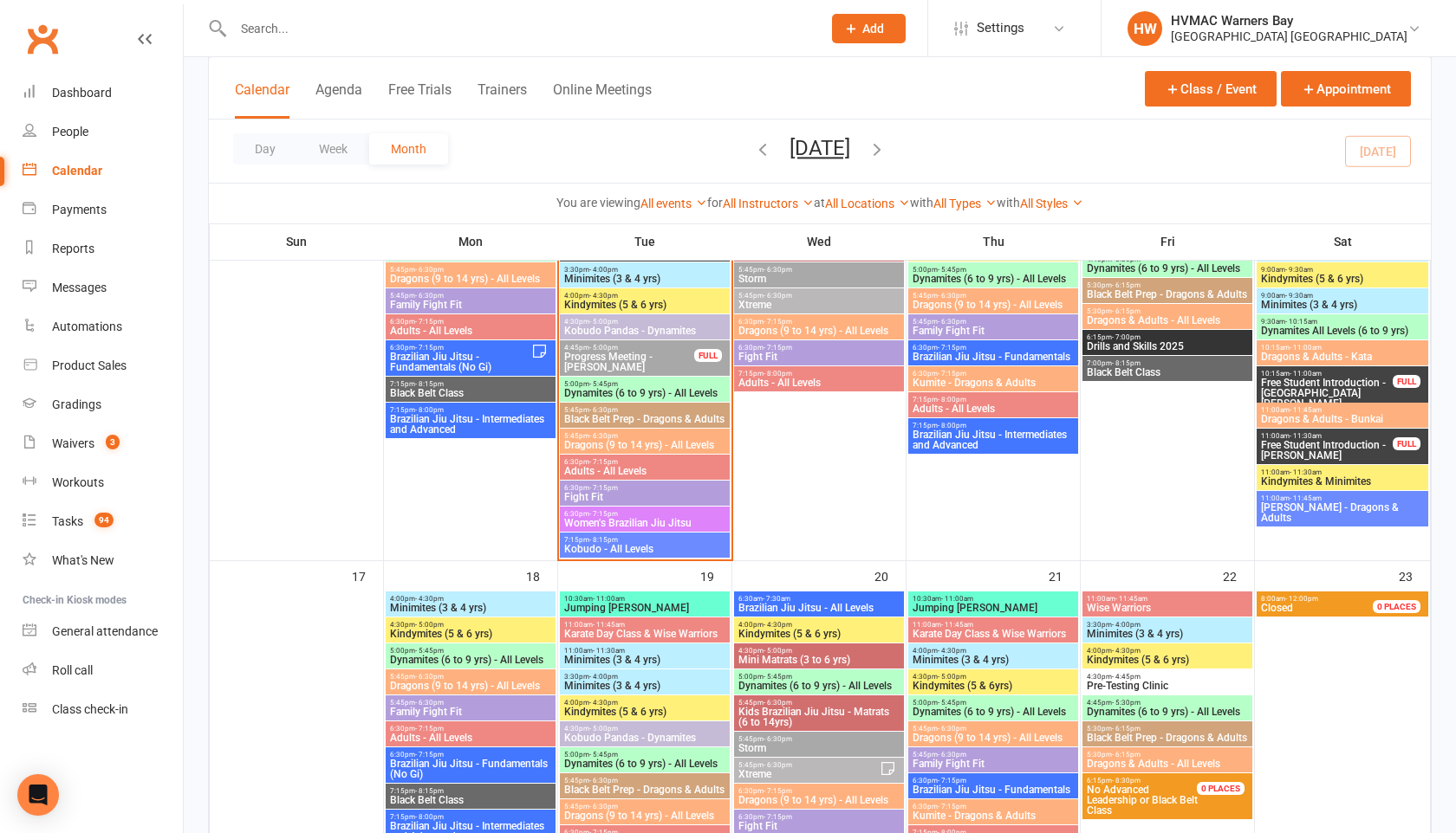
click at [673, 468] on span "Adults - All Levels" at bounding box center [645, 471] width 163 height 11
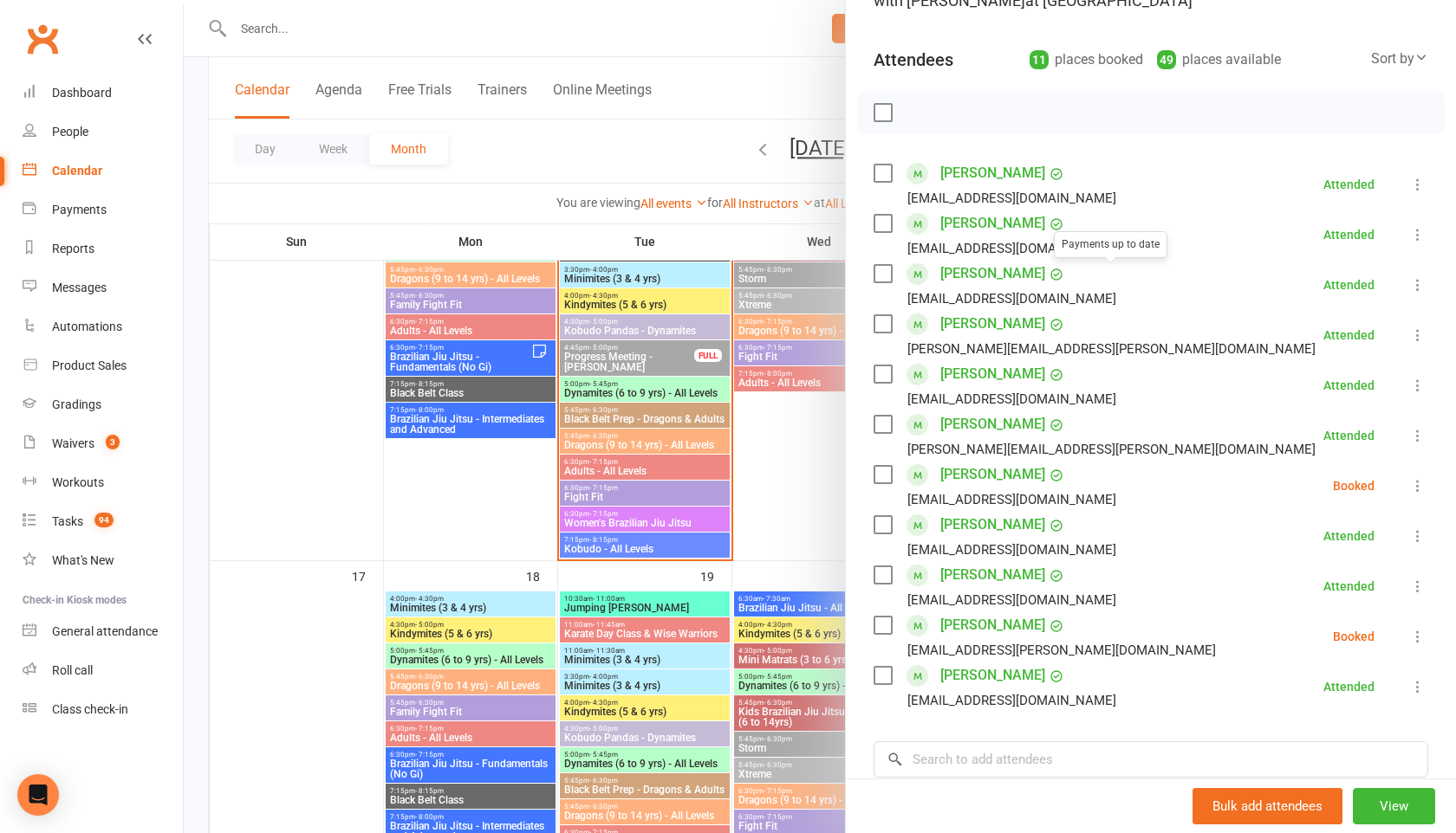
scroll to position [329, 0]
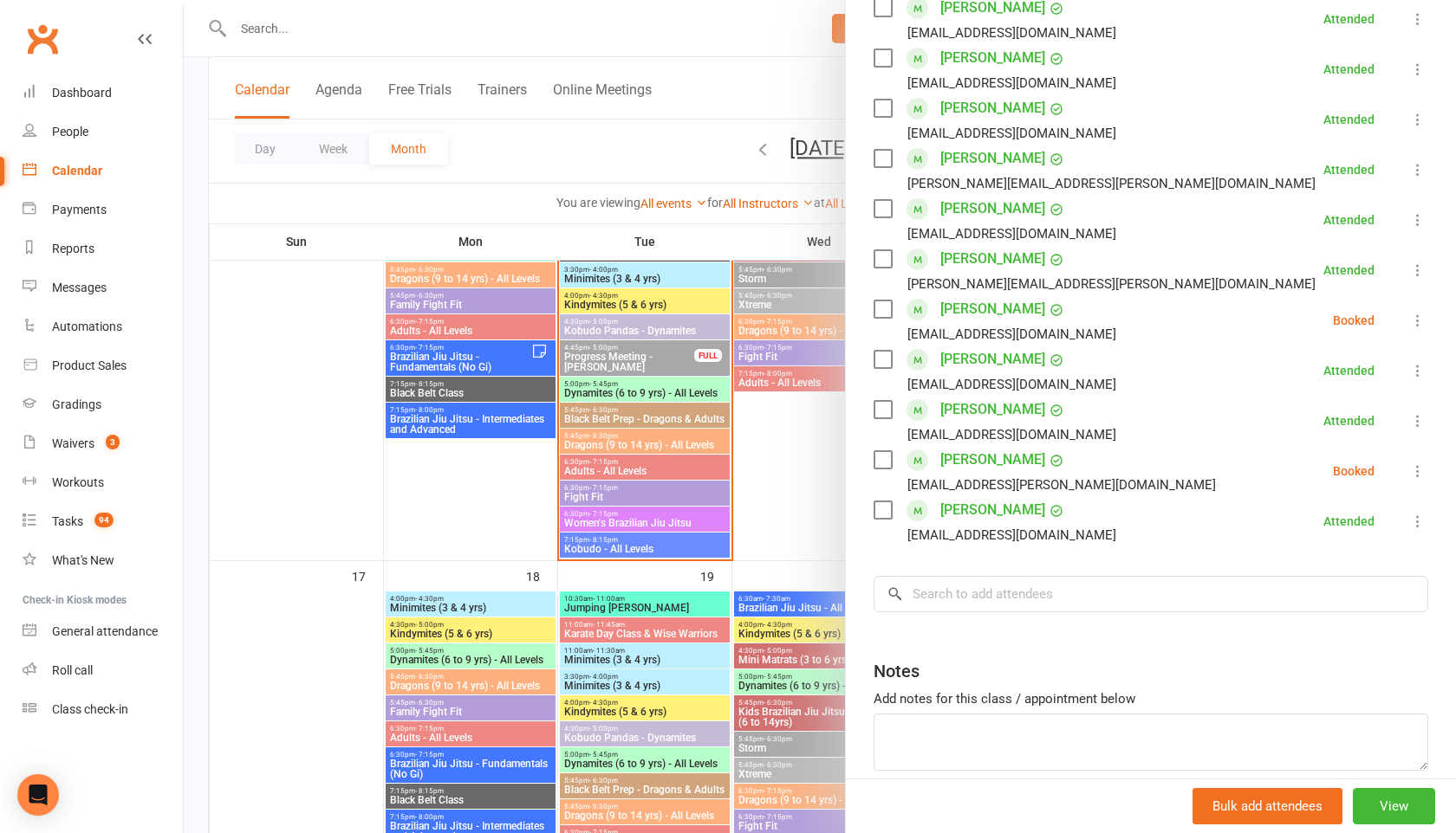
click at [976, 311] on link "[PERSON_NAME]" at bounding box center [992, 309] width 105 height 28
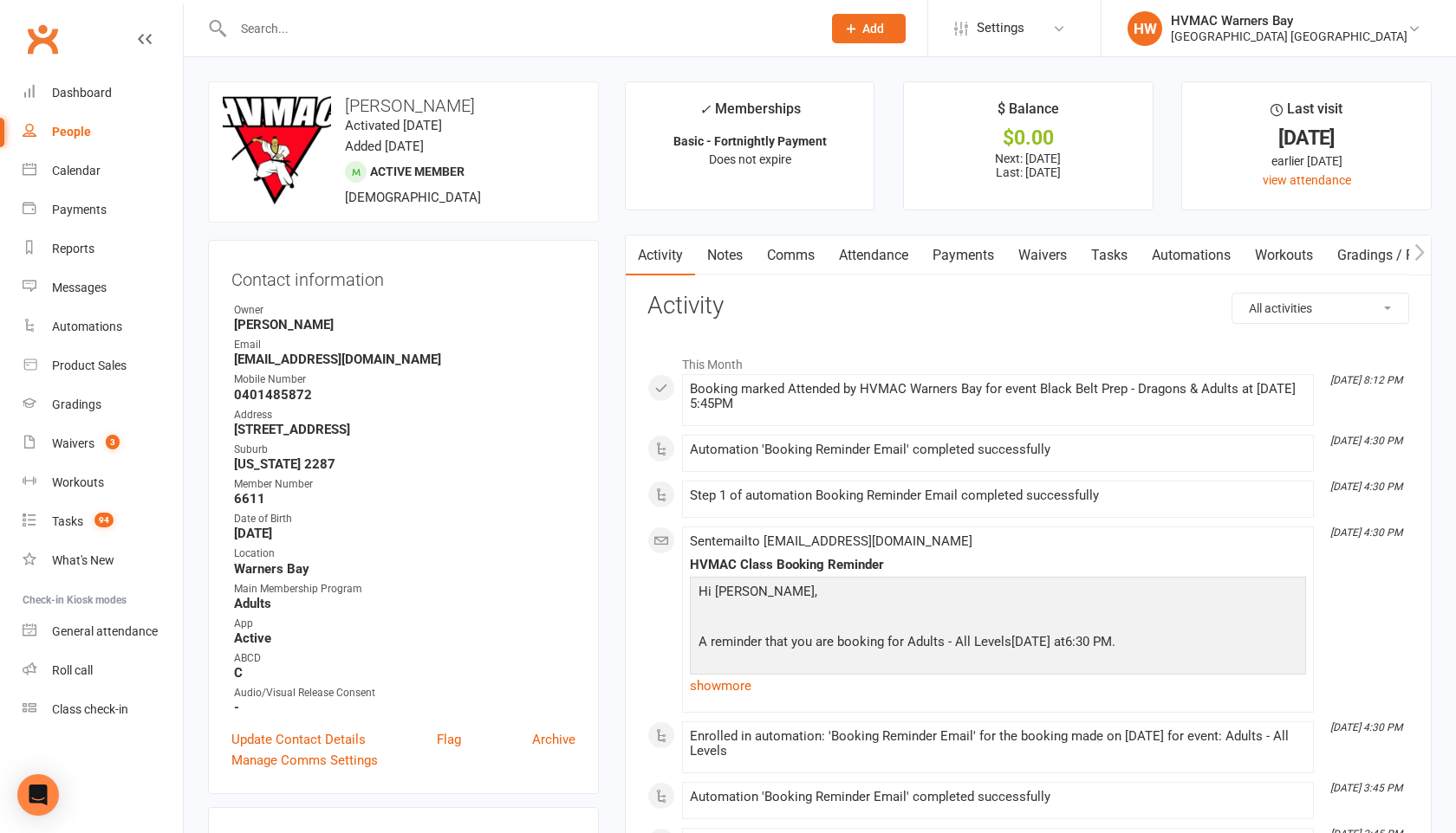
click at [793, 256] on link "Comms" at bounding box center [791, 256] width 72 height 39
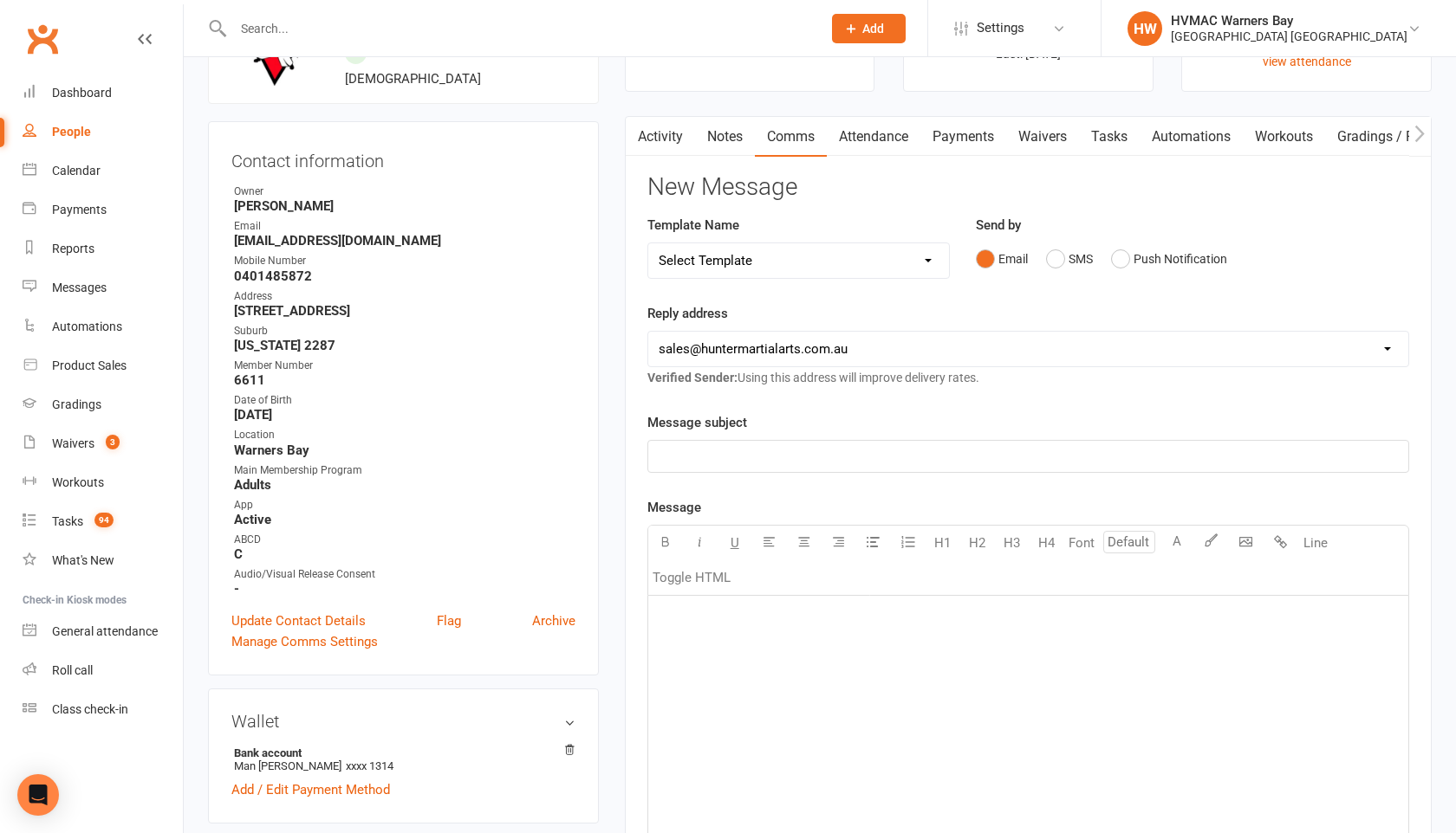
scroll to position [141, 0]
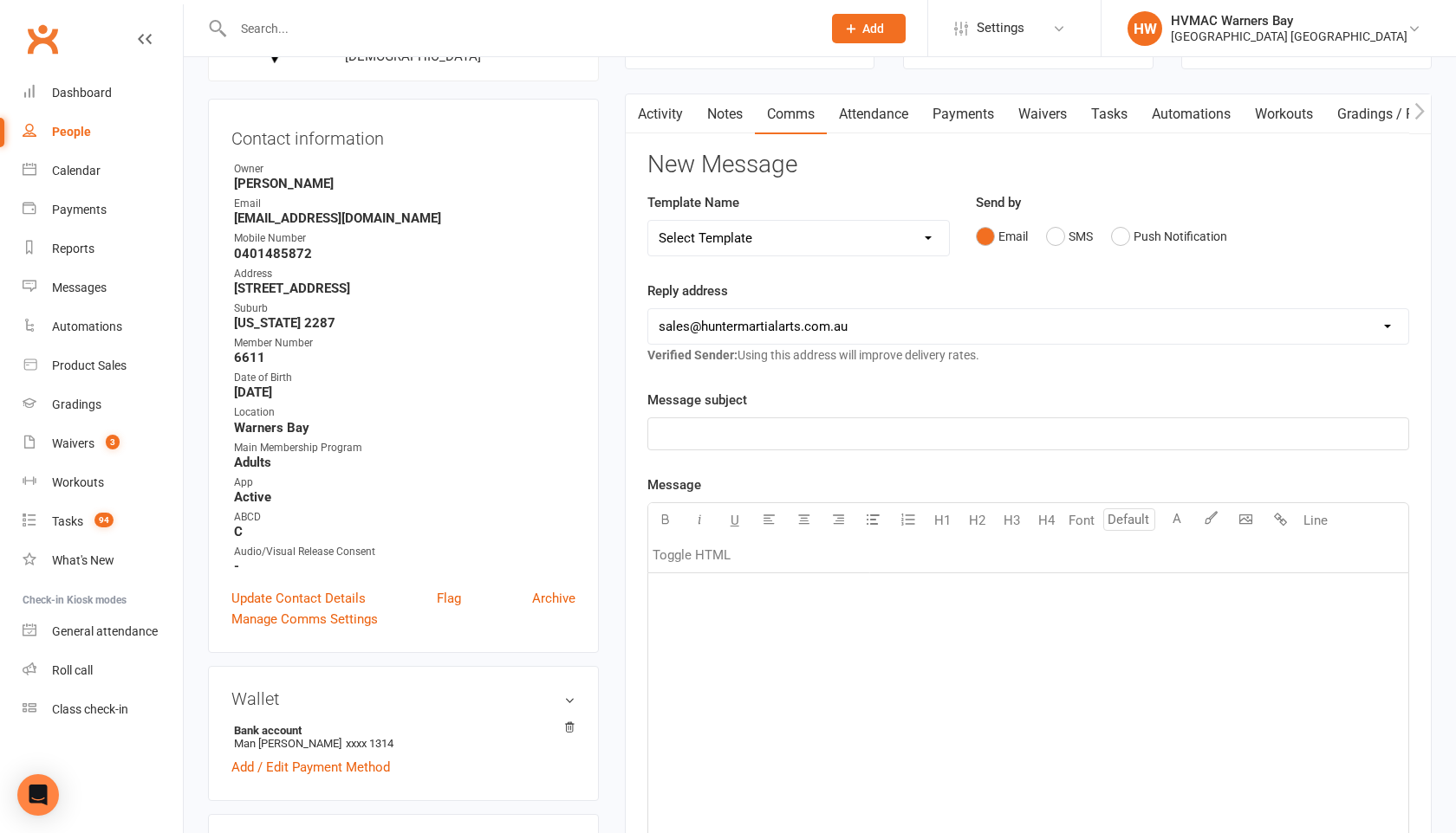
click at [844, 248] on select "Select Template [SMS] 1st Kyu Black Belt Prep Reminder [Email] Change to Class …" at bounding box center [799, 238] width 301 height 35
select select "8"
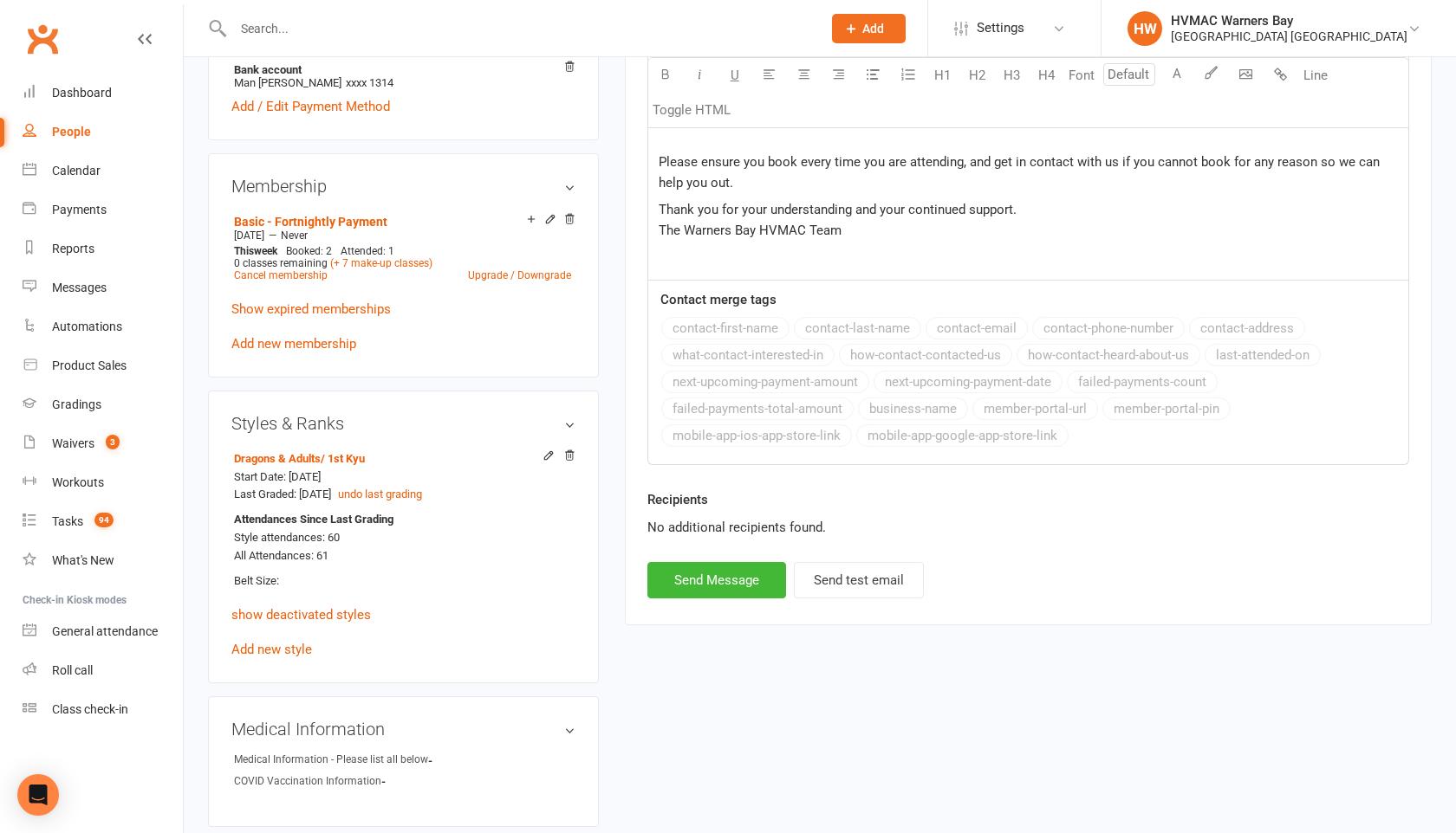
scroll to position [896, 0]
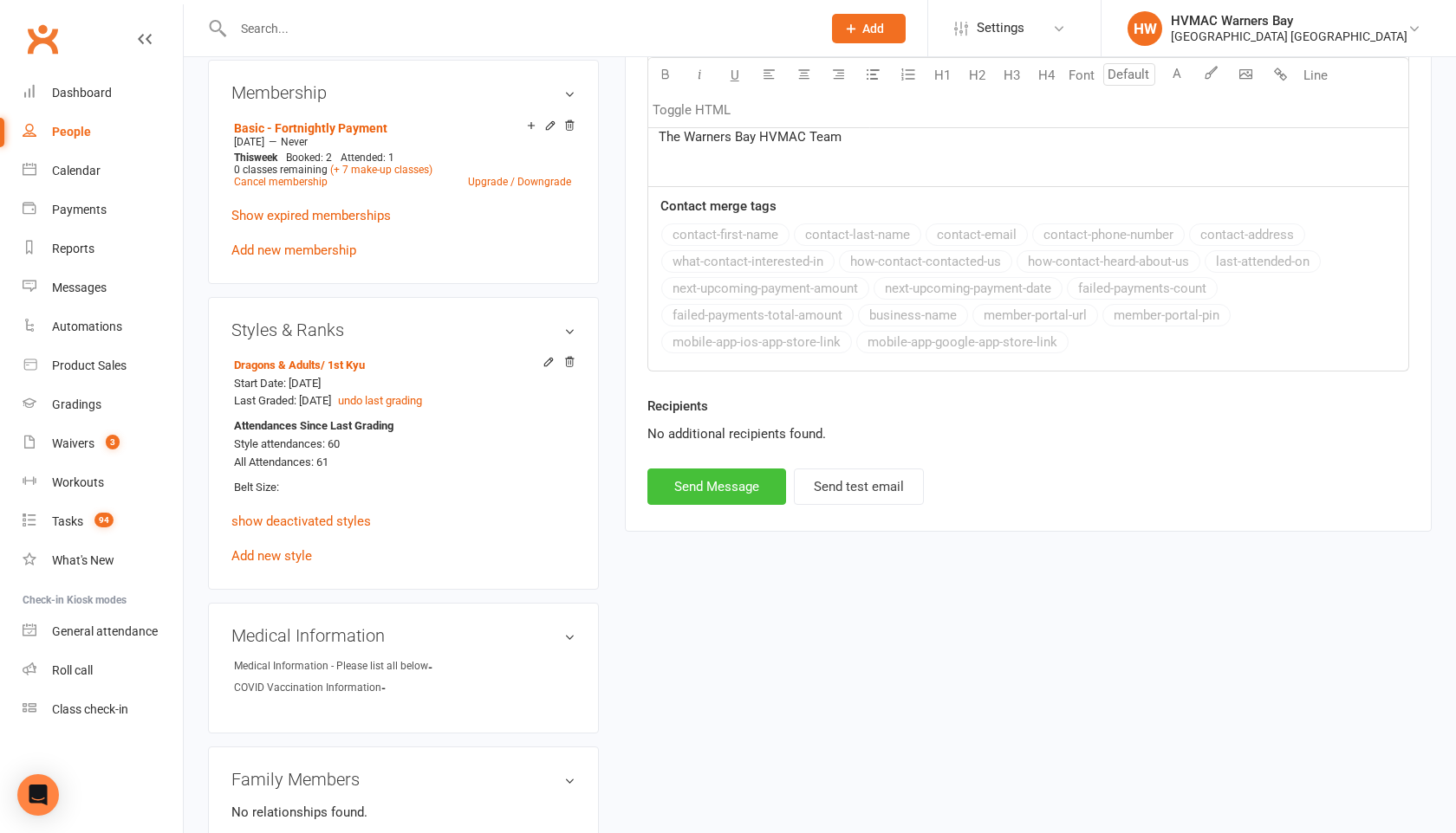
click at [696, 488] on button "Send Message" at bounding box center [717, 487] width 138 height 37
select select
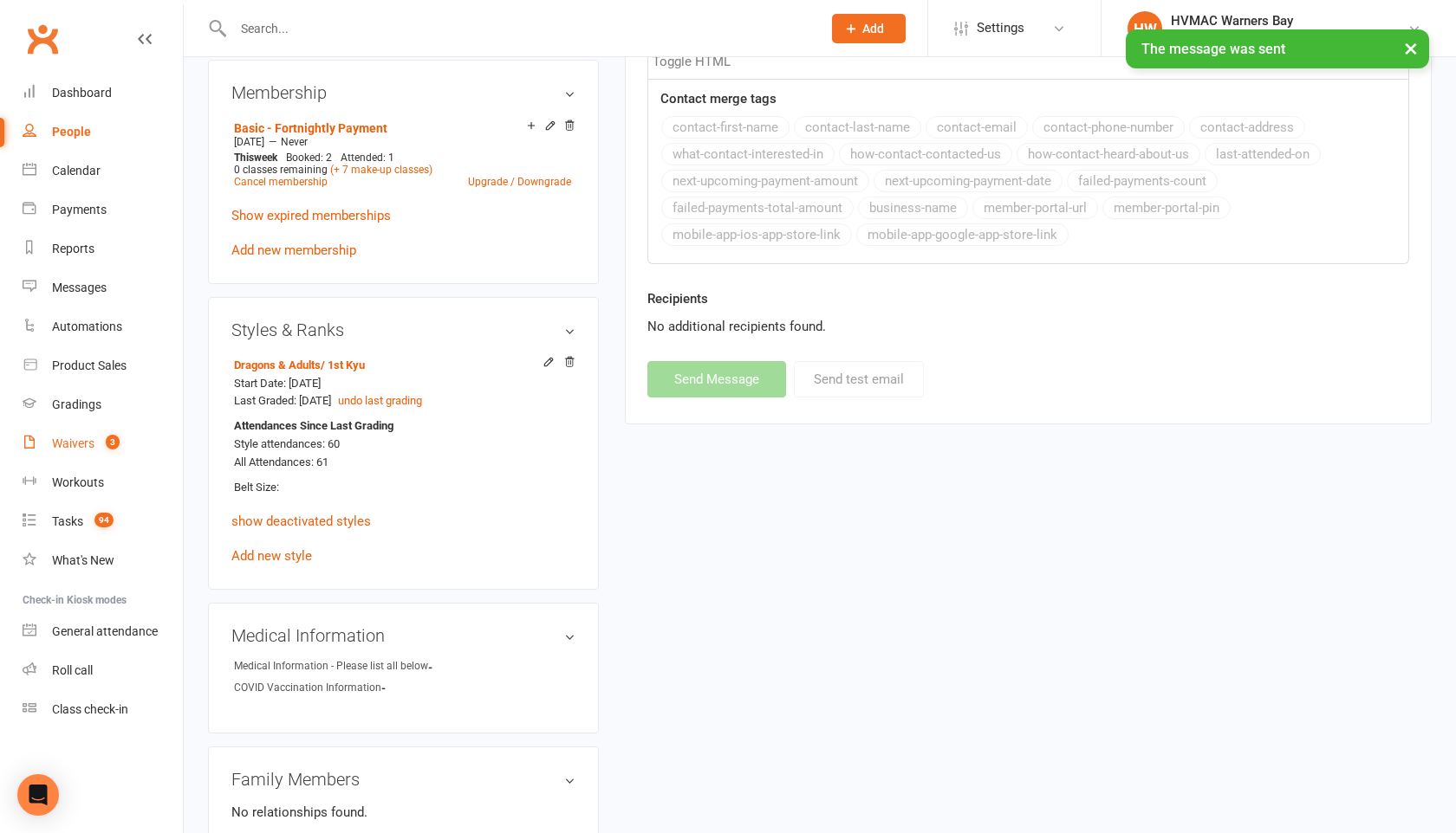
click at [97, 447] on link "Waivers 3" at bounding box center [103, 443] width 160 height 38
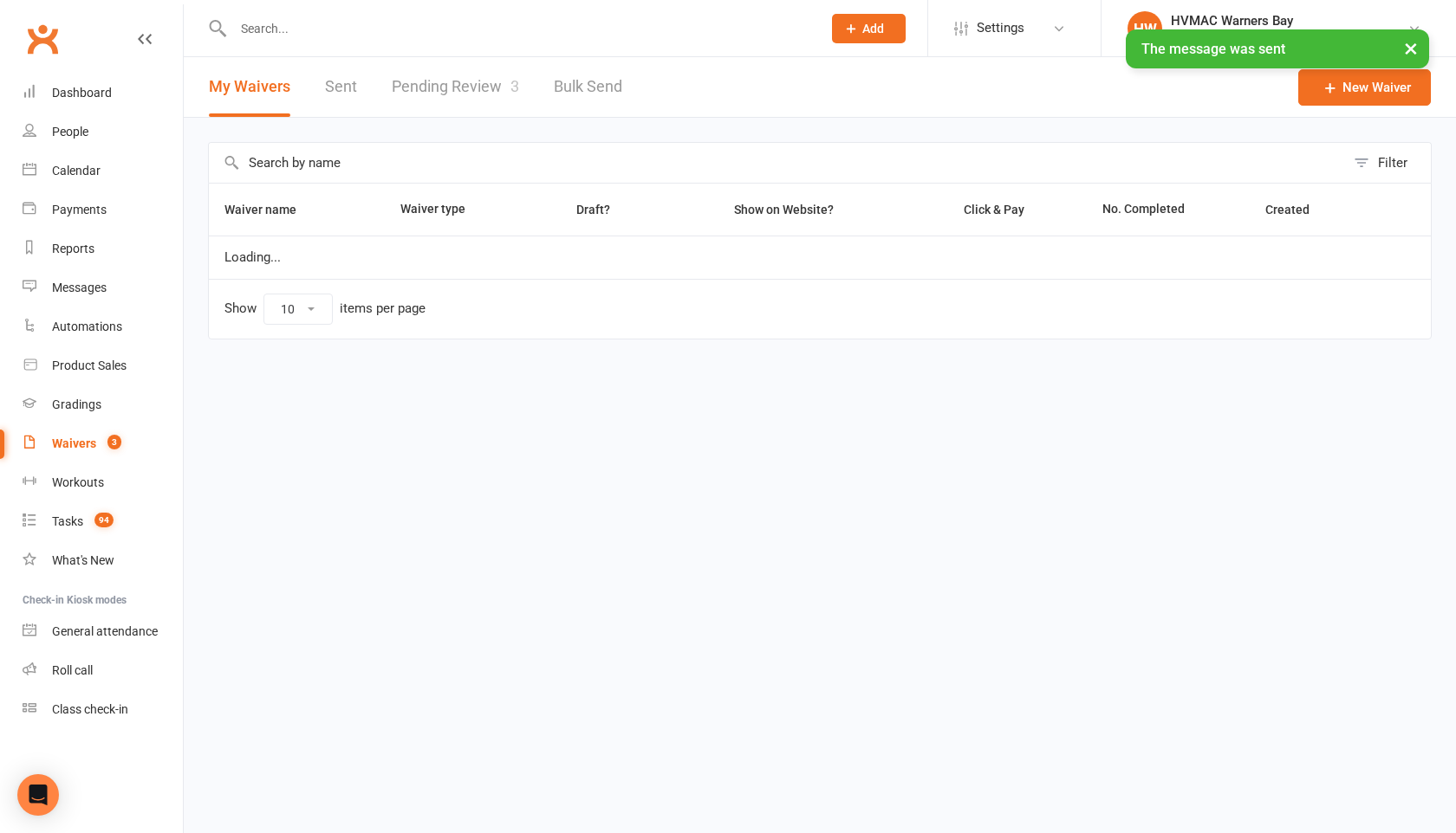
select select "100"
click at [453, 30] on div "× The message was sent" at bounding box center [717, 30] width 1433 height 0
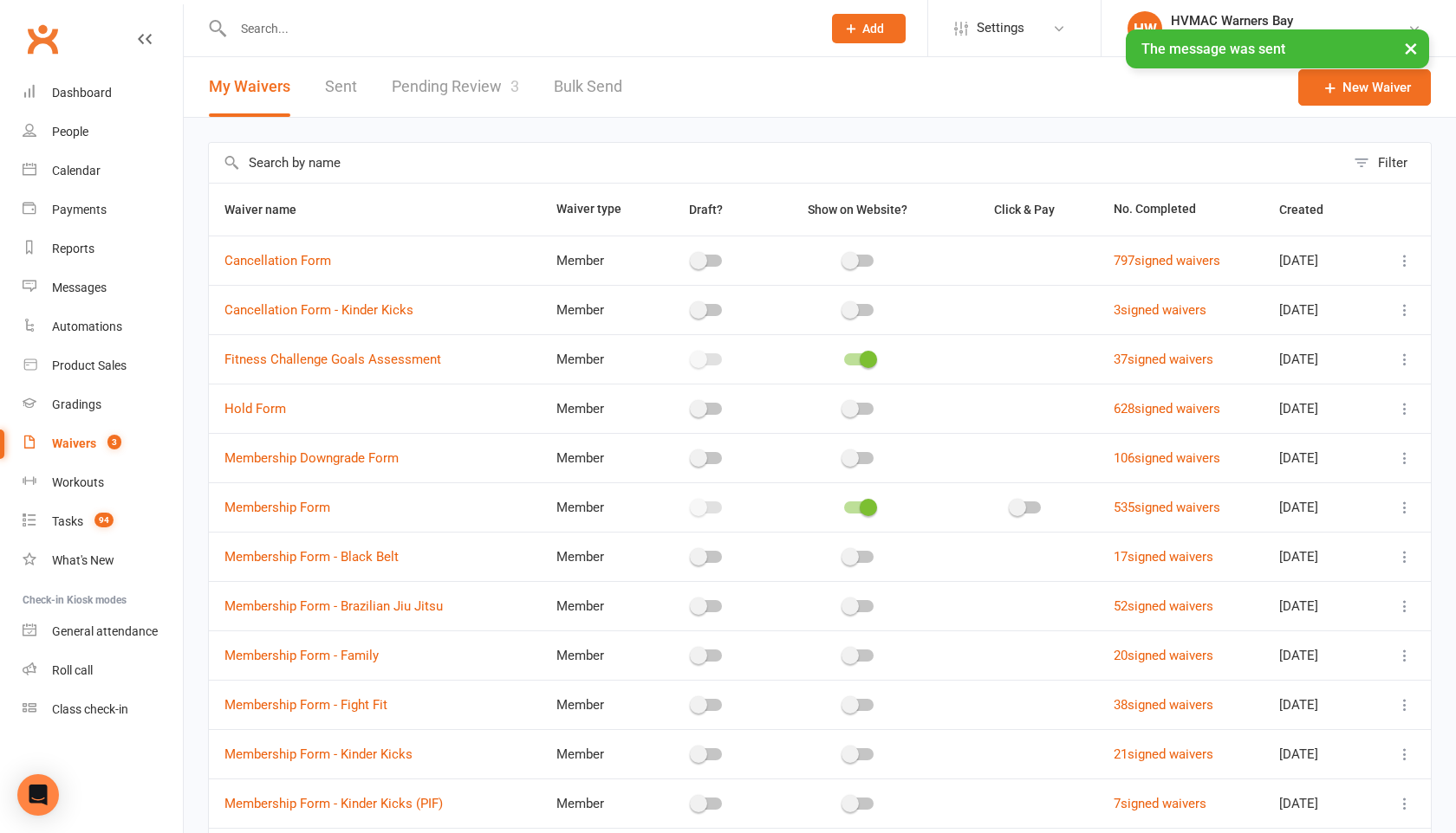
click at [454, 92] on link "Pending Review 3" at bounding box center [455, 87] width 127 height 60
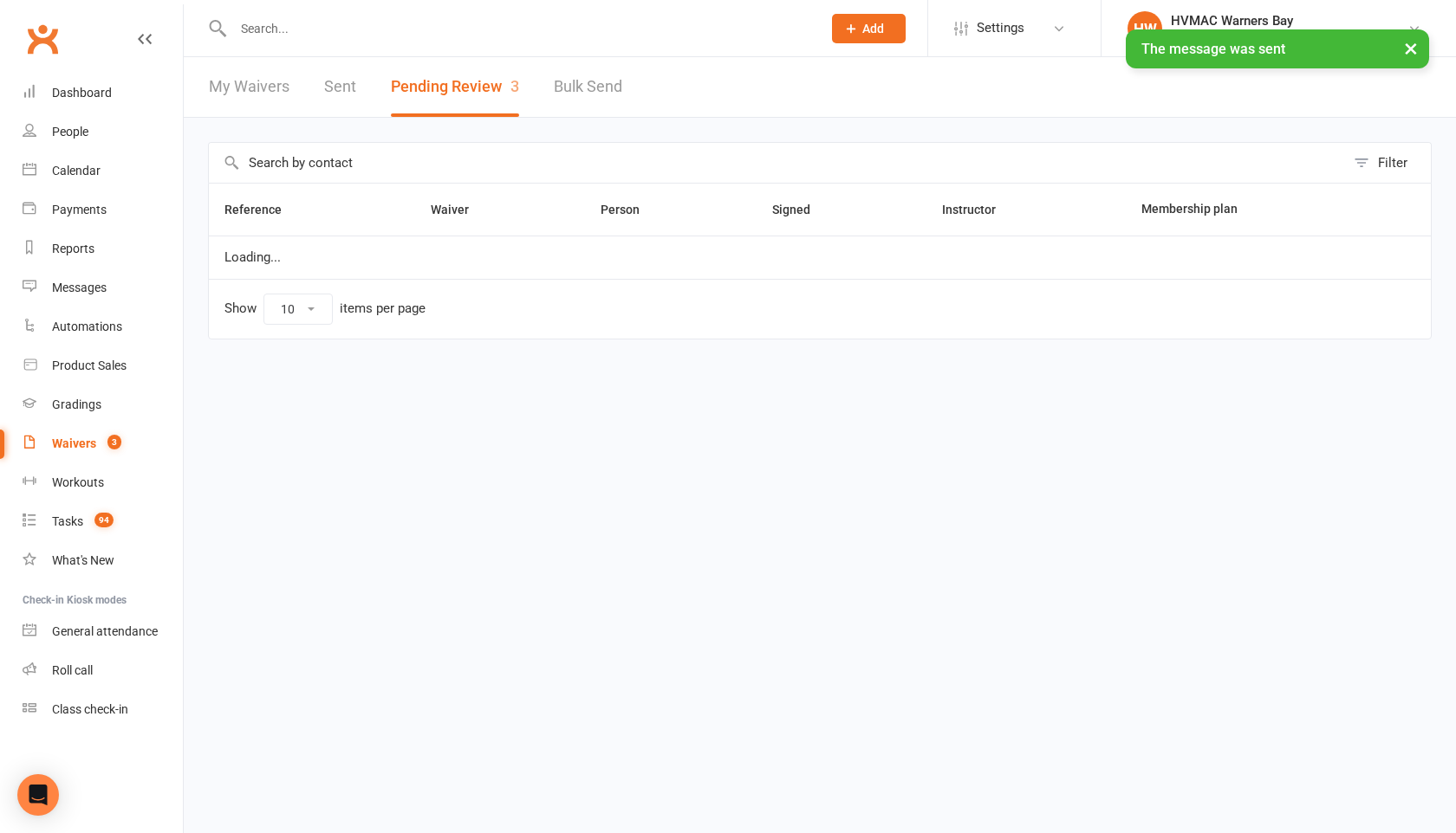
select select "100"
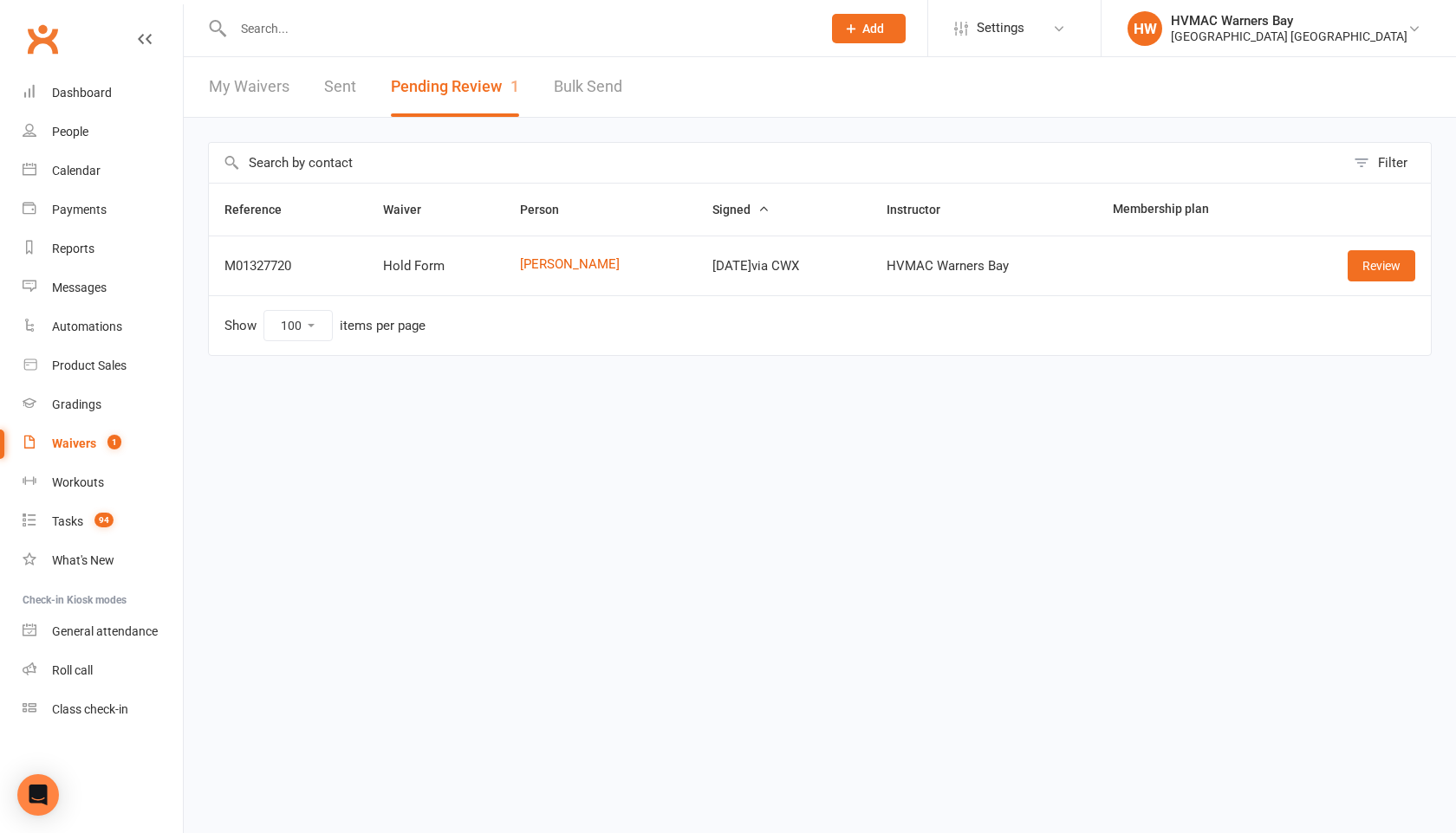
select select "100"
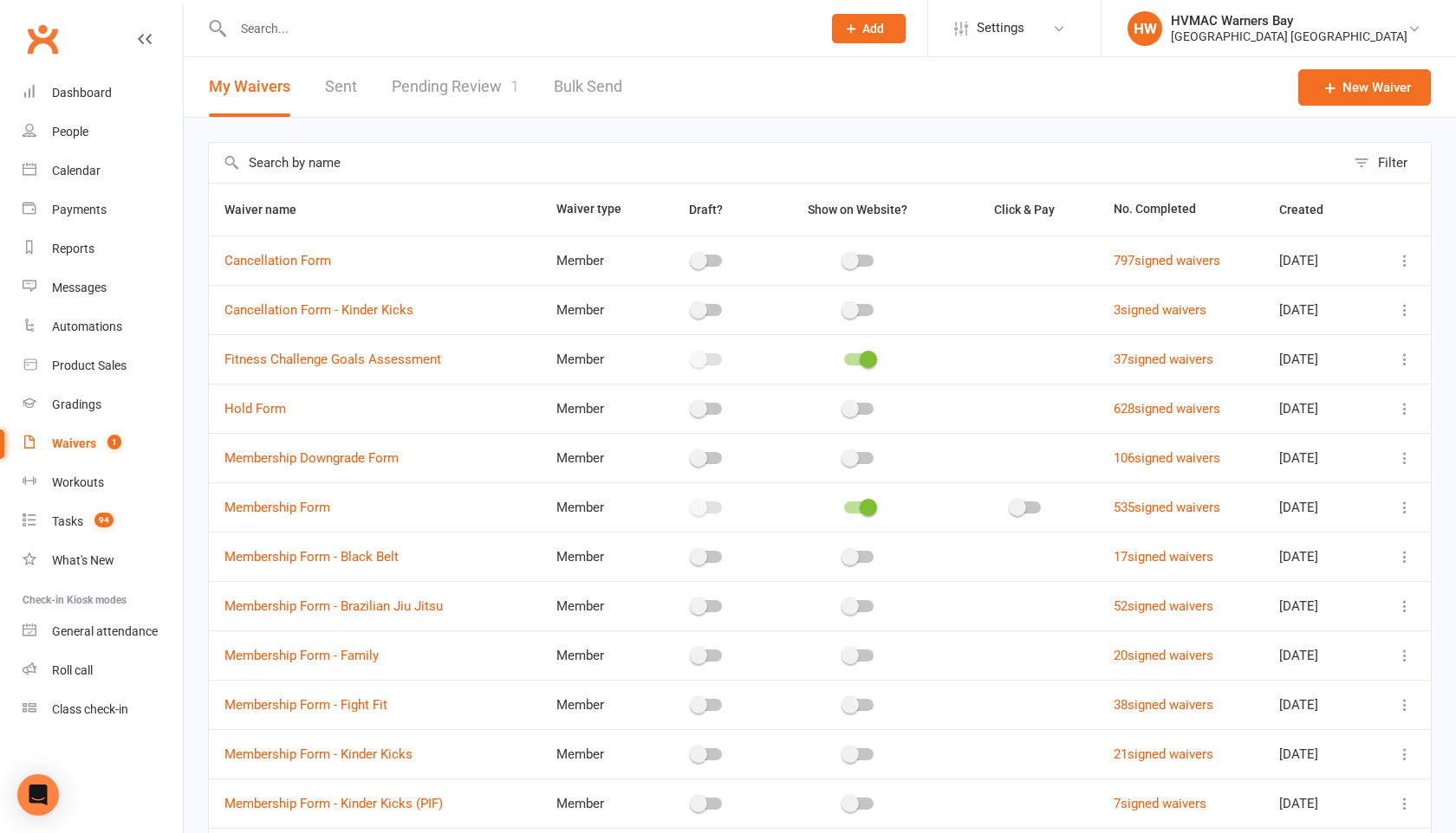
click at [455, 89] on link "Pending Review 1" at bounding box center [455, 87] width 127 height 60
select select "100"
